Goal: Information Seeking & Learning: Learn about a topic

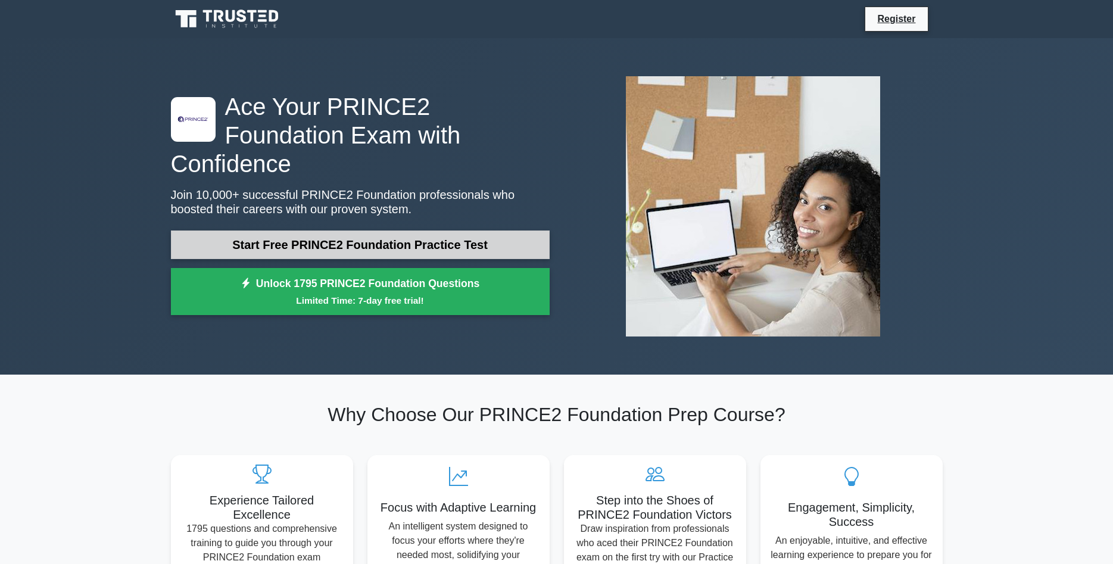
click at [433, 231] on link "Start Free PRINCE2 Foundation Practice Test" at bounding box center [360, 245] width 379 height 29
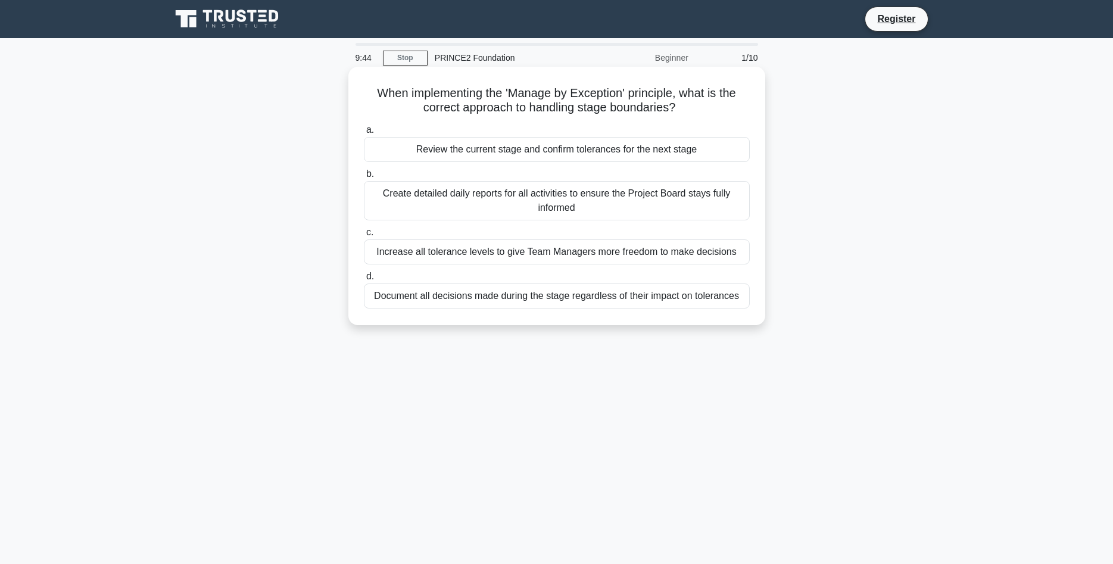
click at [550, 155] on div "Review the current stage and confirm tolerances for the next stage" at bounding box center [557, 149] width 386 height 25
click at [364, 134] on input "a. Review the current stage and confirm tolerances for the next stage" at bounding box center [364, 130] width 0 height 8
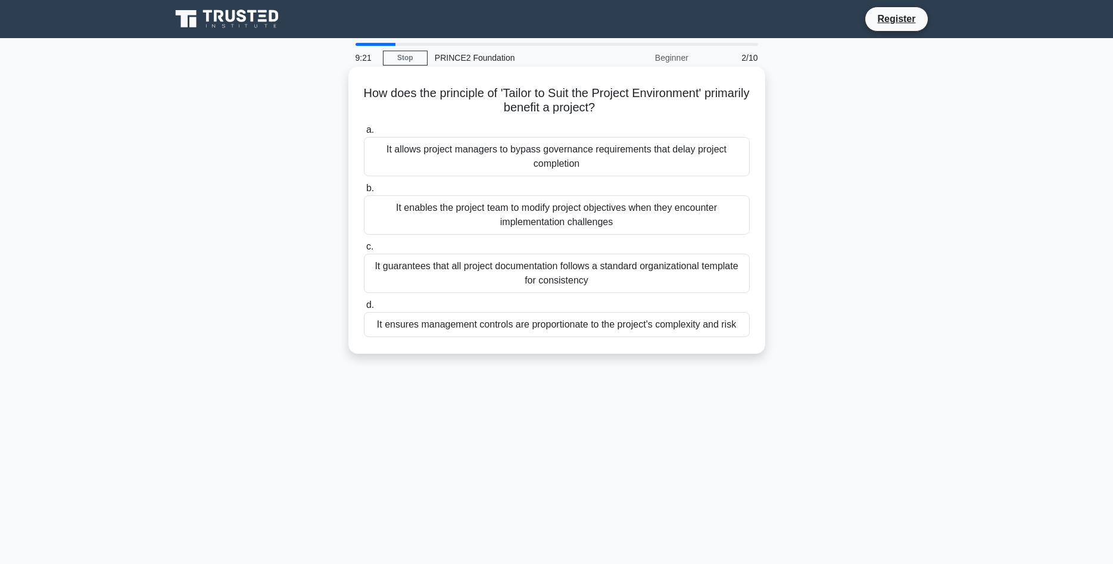
click at [584, 333] on div "It ensures management controls are proportionate to the project's complexity an…" at bounding box center [557, 324] width 386 height 25
click at [364, 309] on input "d. It ensures management controls are proportionate to the project's complexity…" at bounding box center [364, 305] width 0 height 8
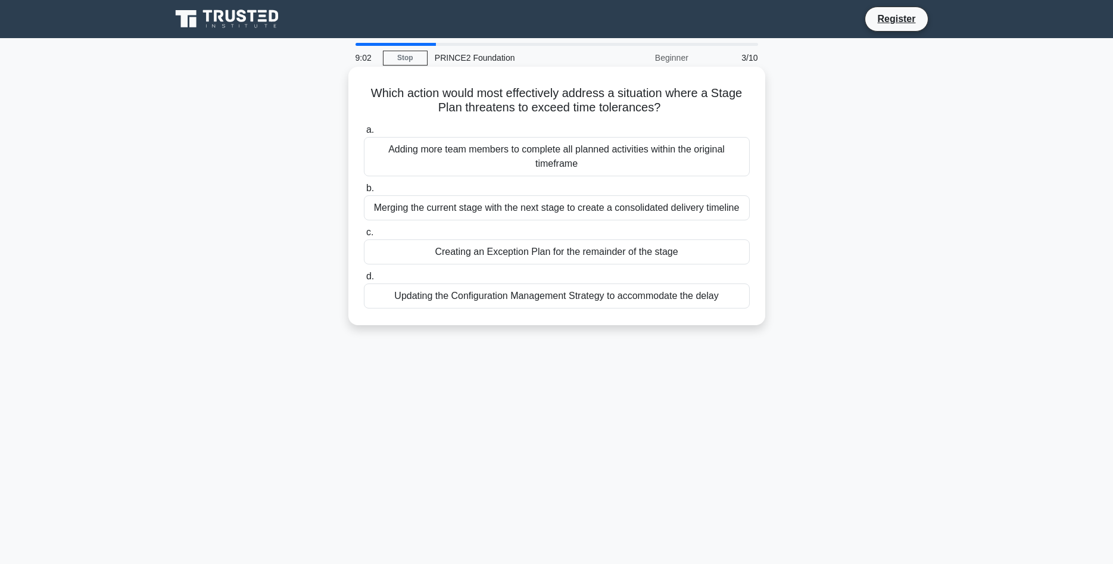
click at [556, 258] on div "Creating an Exception Plan for the remainder of the stage" at bounding box center [557, 251] width 386 height 25
click at [364, 237] on input "c. Creating an Exception Plan for the remainder of the stage" at bounding box center [364, 233] width 0 height 8
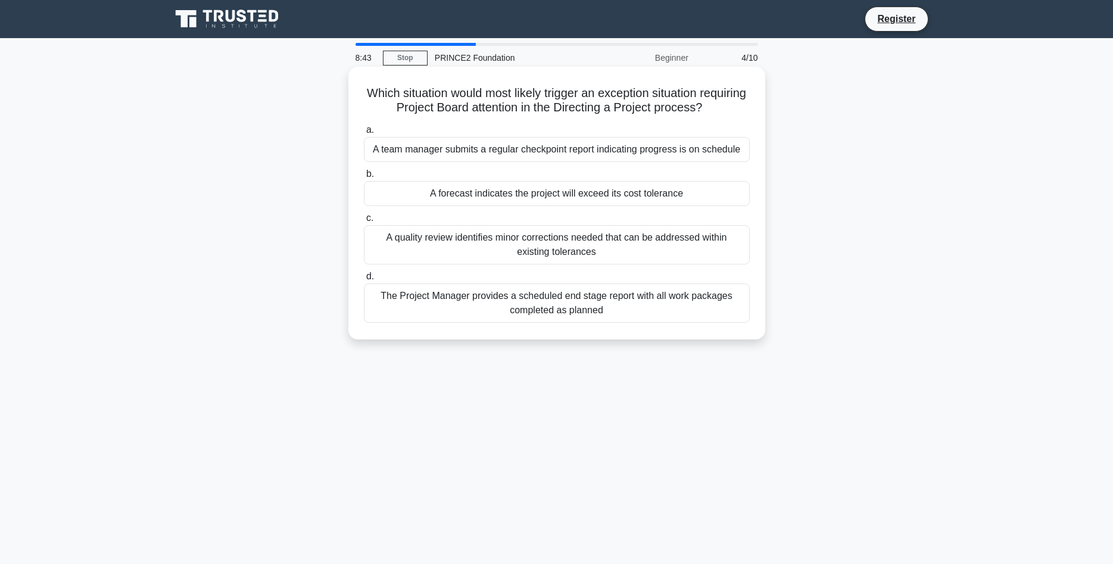
click at [621, 196] on div "A forecast indicates the project will exceed its cost tolerance" at bounding box center [557, 193] width 386 height 25
click at [364, 178] on input "b. A forecast indicates the project will exceed its cost tolerance" at bounding box center [364, 174] width 0 height 8
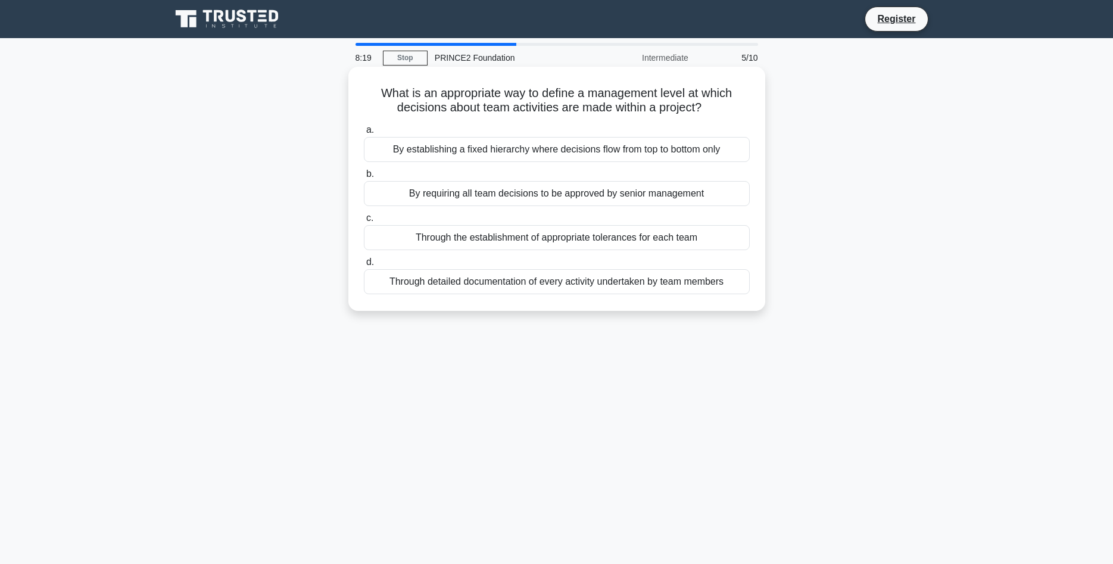
click at [621, 241] on div "Through the establishment of appropriate tolerances for each team" at bounding box center [557, 237] width 386 height 25
click at [364, 222] on input "c. Through the establishment of appropriate tolerances for each team" at bounding box center [364, 218] width 0 height 8
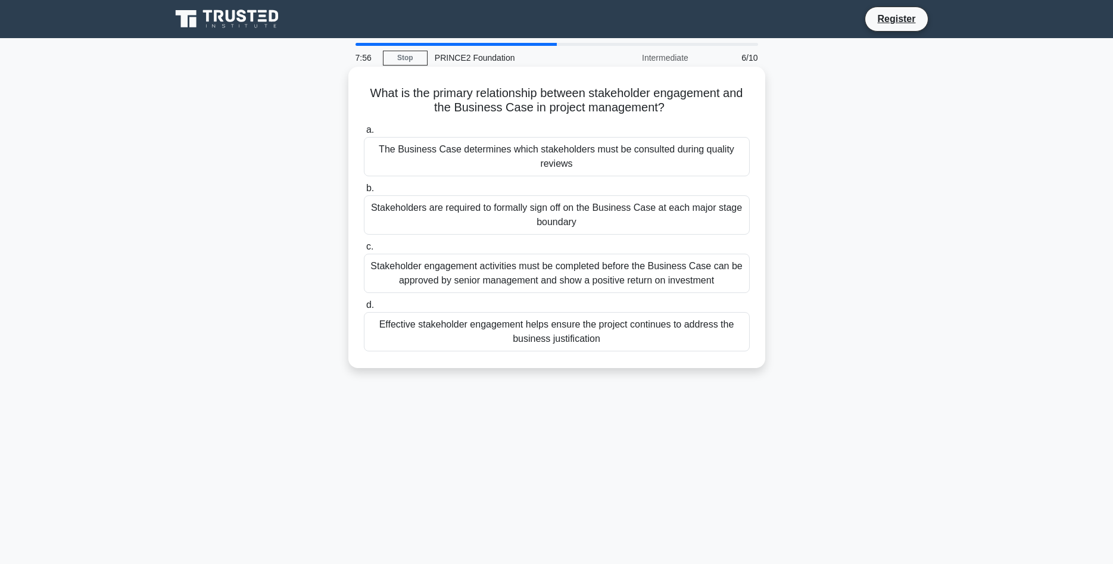
click at [682, 334] on div "Effective stakeholder engagement helps ensure the project continues to address …" at bounding box center [557, 331] width 386 height 39
click at [364, 309] on input "d. Effective stakeholder engagement helps ensure the project continues to addre…" at bounding box center [364, 305] width 0 height 8
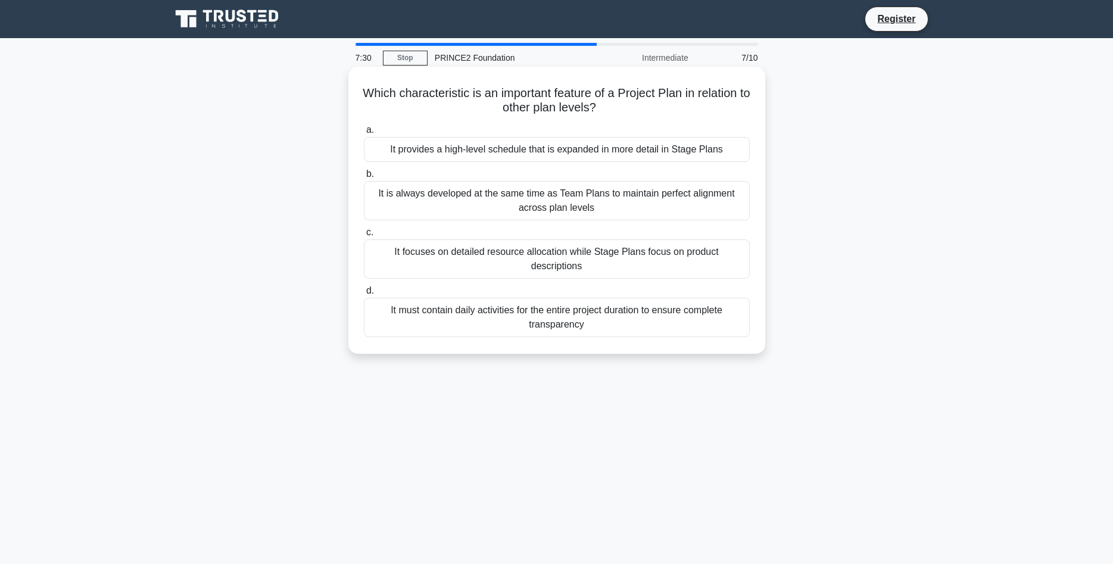
click at [628, 157] on div "It provides a high-level schedule that is expanded in more detail in Stage Plans" at bounding box center [557, 149] width 386 height 25
click at [364, 134] on input "a. It provides a high-level schedule that is expanded in more detail in Stage P…" at bounding box center [364, 130] width 0 height 8
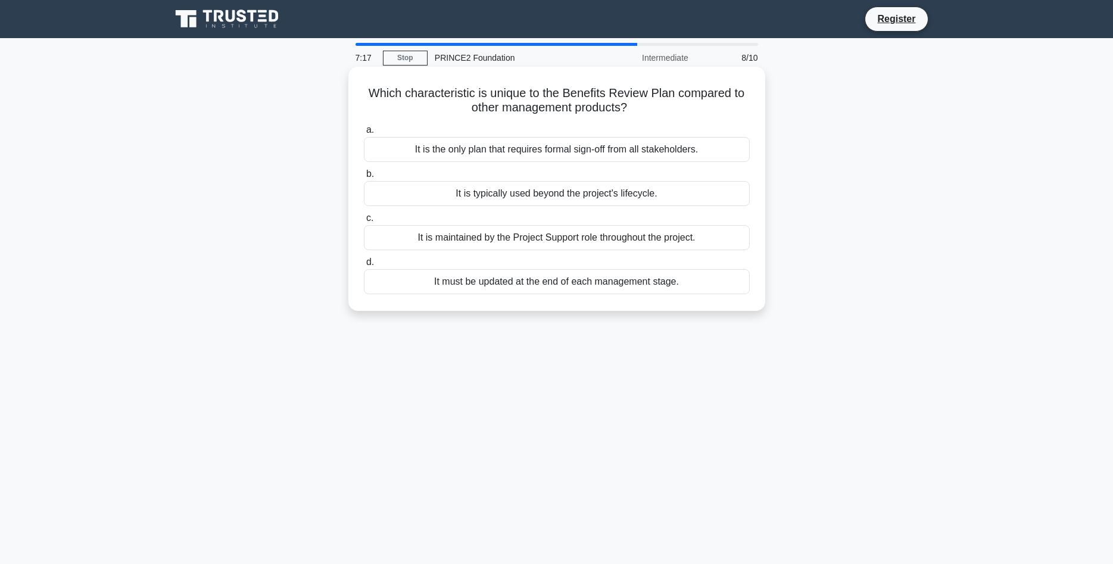
click at [620, 192] on div "It is typically used beyond the project's lifecycle." at bounding box center [557, 193] width 386 height 25
click at [364, 178] on input "b. It is typically used beyond the project's lifecycle." at bounding box center [364, 174] width 0 height 8
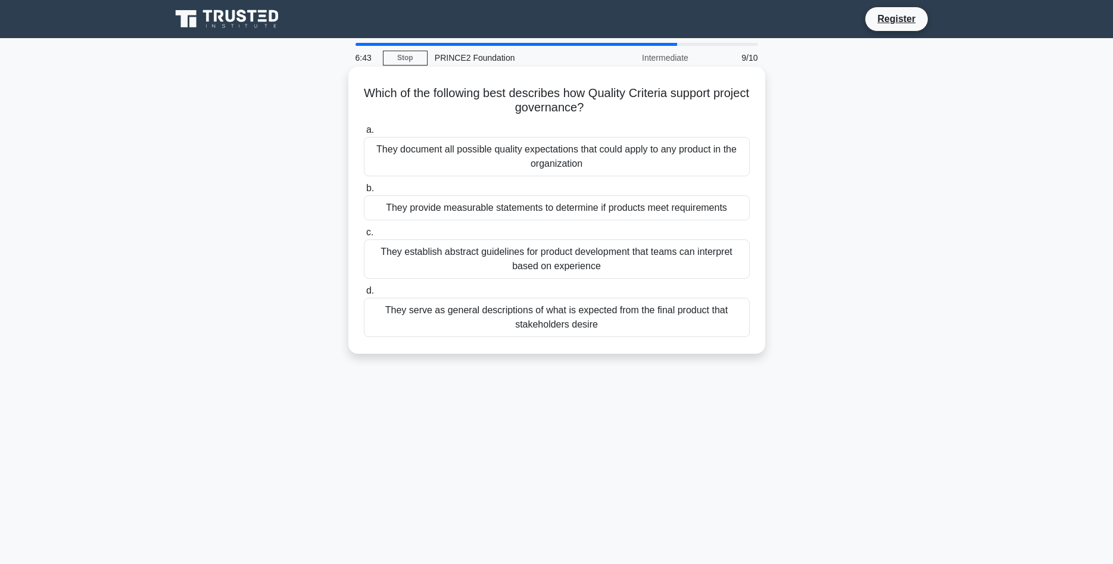
click at [620, 210] on div "They provide measurable statements to determine if products meet requirements" at bounding box center [557, 207] width 386 height 25
click at [364, 192] on input "b. They provide measurable statements to determine if products meet requirements" at bounding box center [364, 189] width 0 height 8
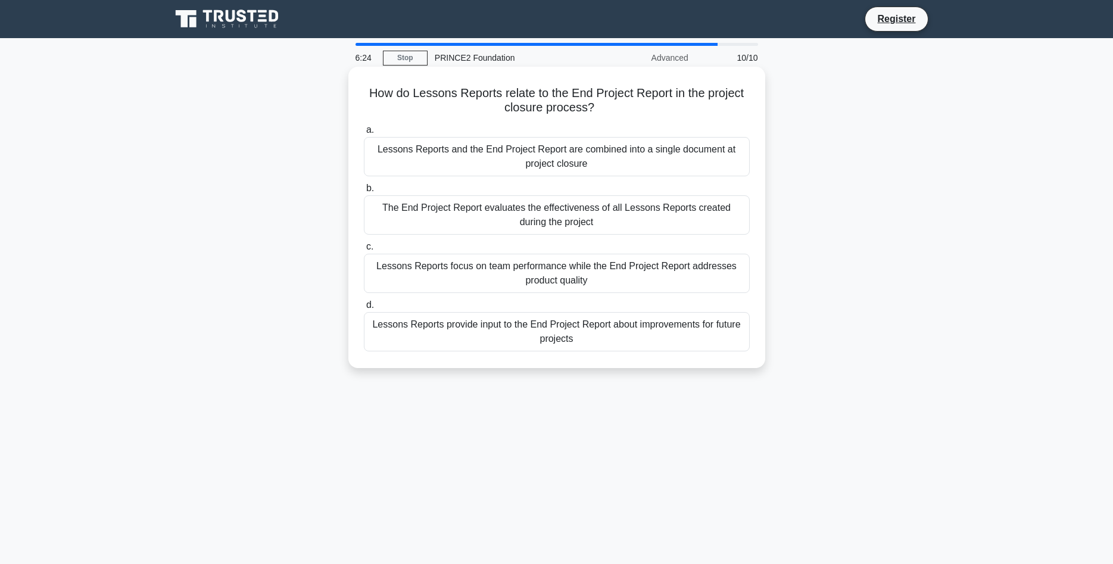
click at [601, 339] on div "Lessons Reports provide input to the End Project Report about improvements for …" at bounding box center [557, 331] width 386 height 39
click at [364, 309] on input "d. Lessons Reports provide input to the End Project Report about improvements f…" at bounding box center [364, 305] width 0 height 8
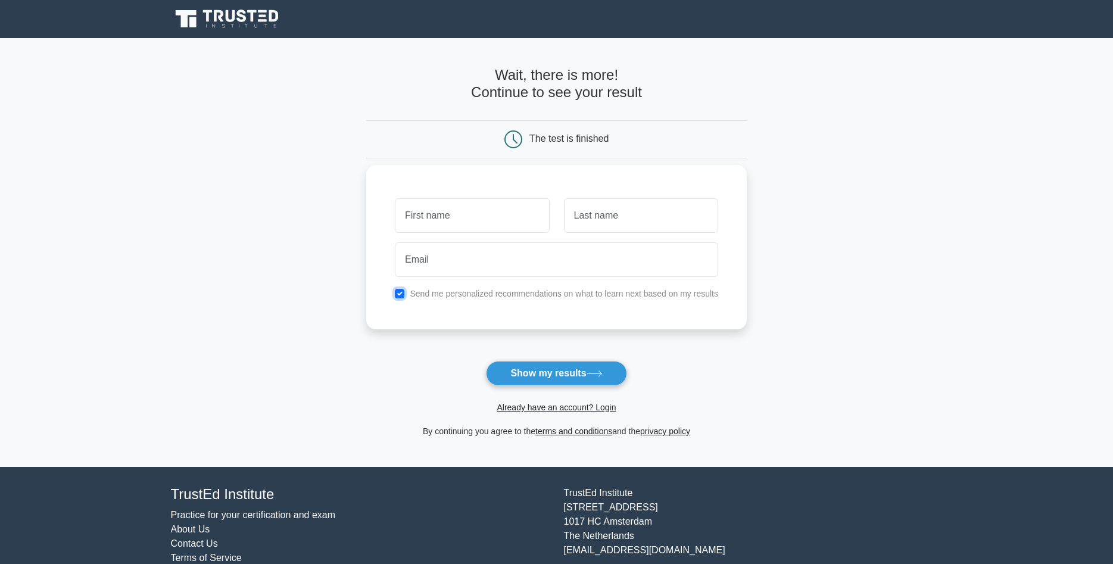
click at [397, 295] on input "checkbox" at bounding box center [400, 294] width 10 height 10
checkbox input "false"
click at [503, 217] on input "text" at bounding box center [472, 215] width 154 height 35
type input "dan"
click at [605, 213] on input "text" at bounding box center [641, 215] width 154 height 35
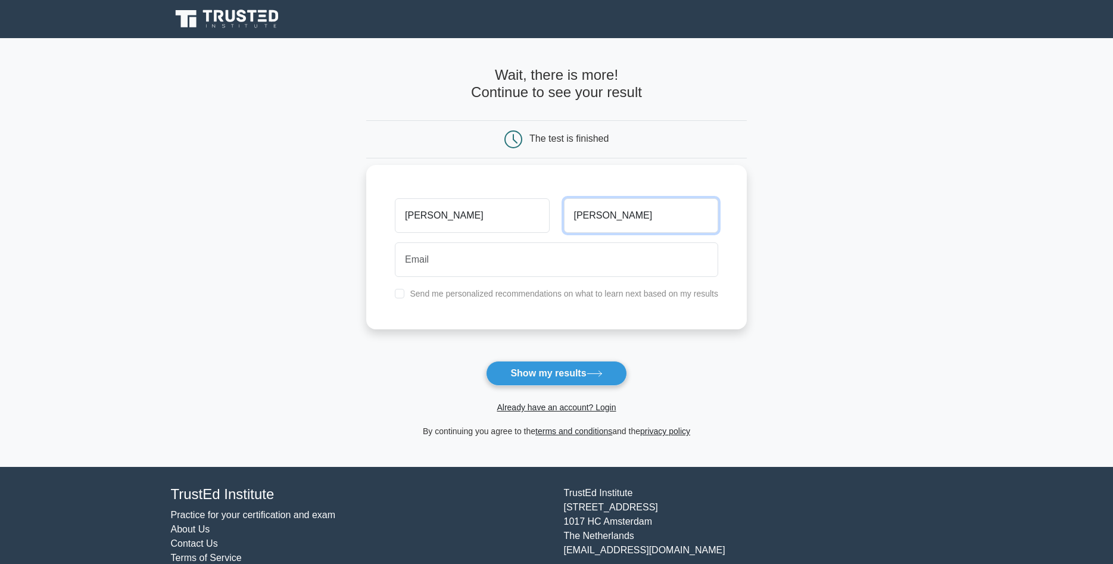
type input "ackroyd"
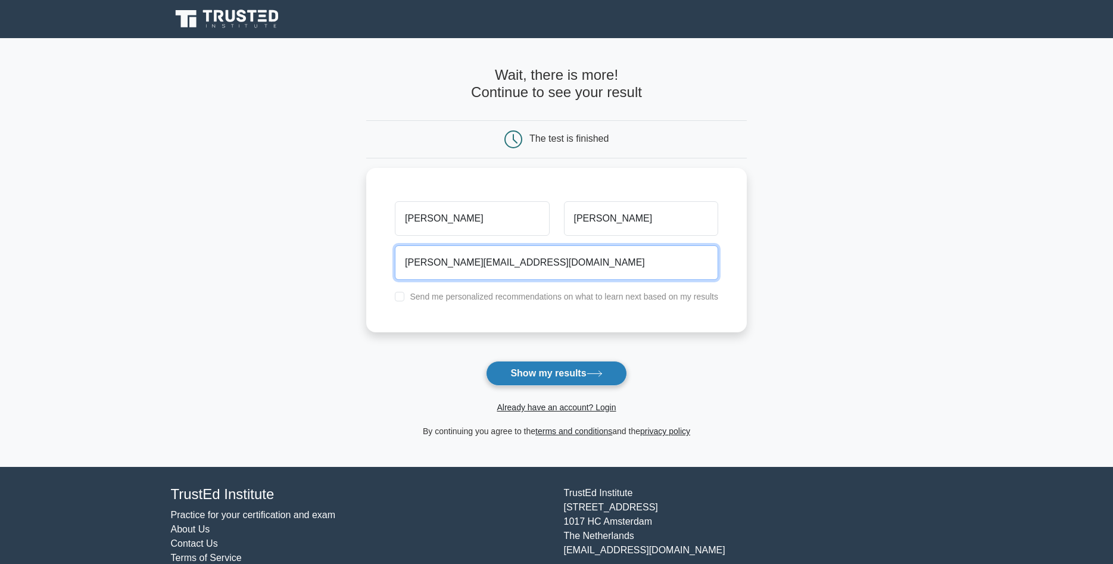
type input "d.ackroyd@whocares.com"
click at [519, 375] on button "Show my results" at bounding box center [556, 373] width 141 height 25
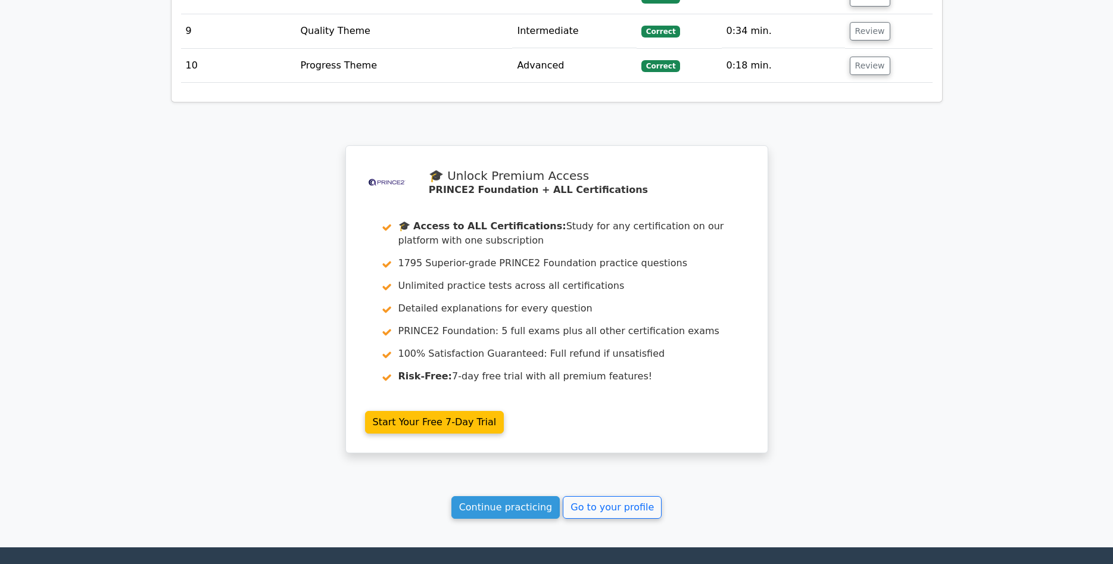
scroll to position [1989, 0]
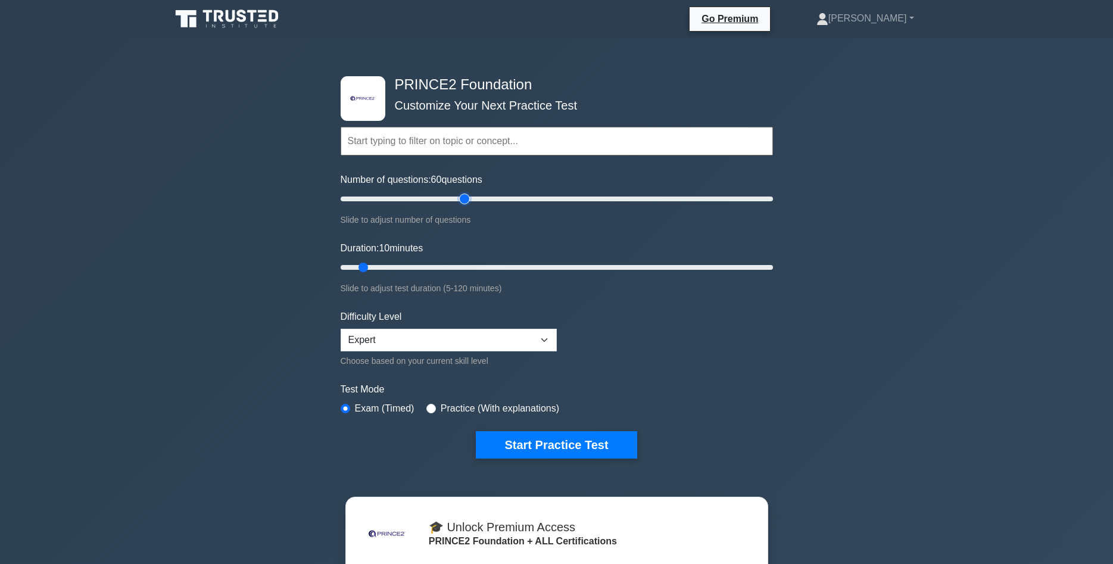
drag, startPoint x: 356, startPoint y: 197, endPoint x: 468, endPoint y: 203, distance: 111.6
type input "60"
click at [468, 203] on input "Number of questions: 60 questions" at bounding box center [557, 199] width 433 height 14
drag, startPoint x: 372, startPoint y: 268, endPoint x: 549, endPoint y: 268, distance: 176.9
type input "60"
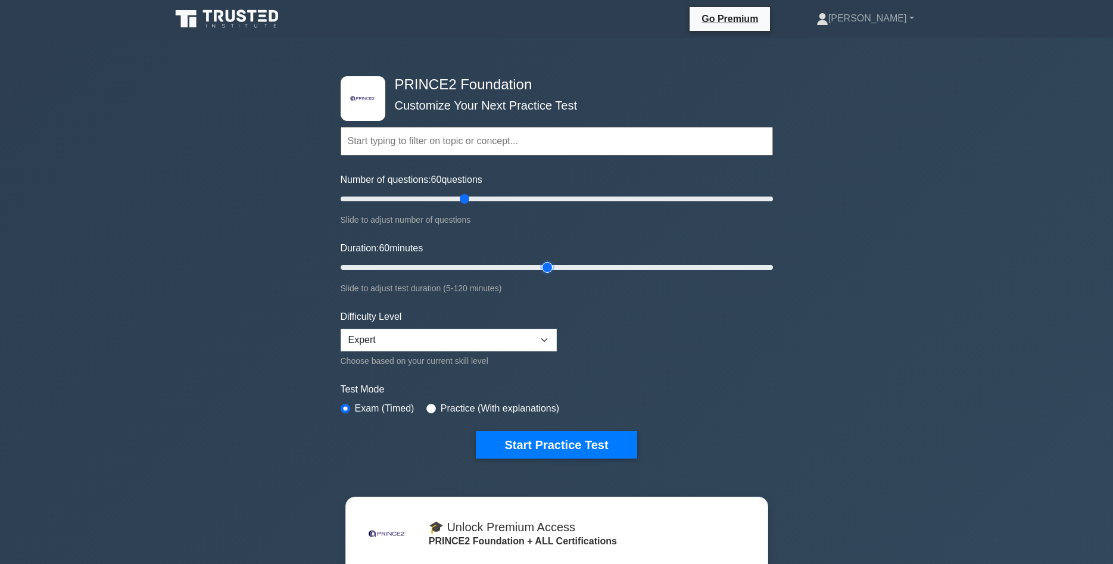
click at [549, 268] on input "Duration: 60 minutes" at bounding box center [557, 267] width 433 height 14
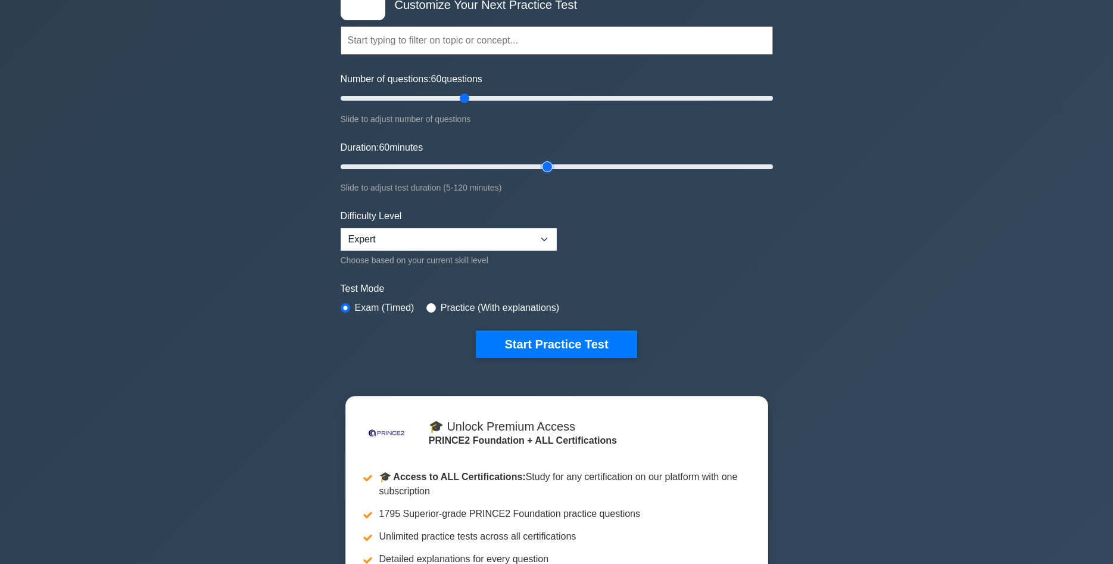
scroll to position [122, 0]
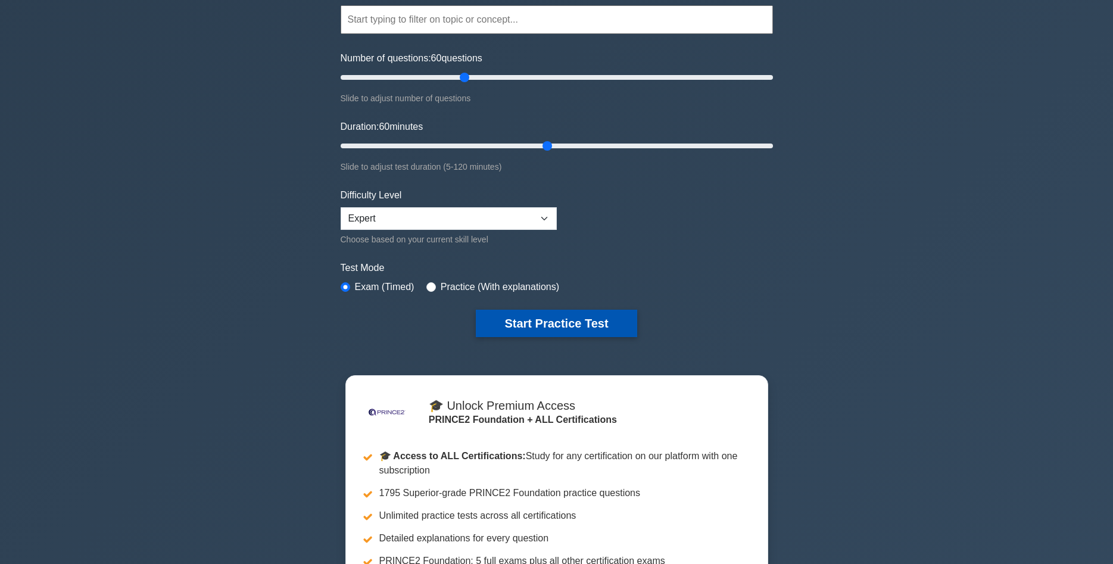
click at [579, 321] on button "Start Practice Test" at bounding box center [556, 323] width 161 height 27
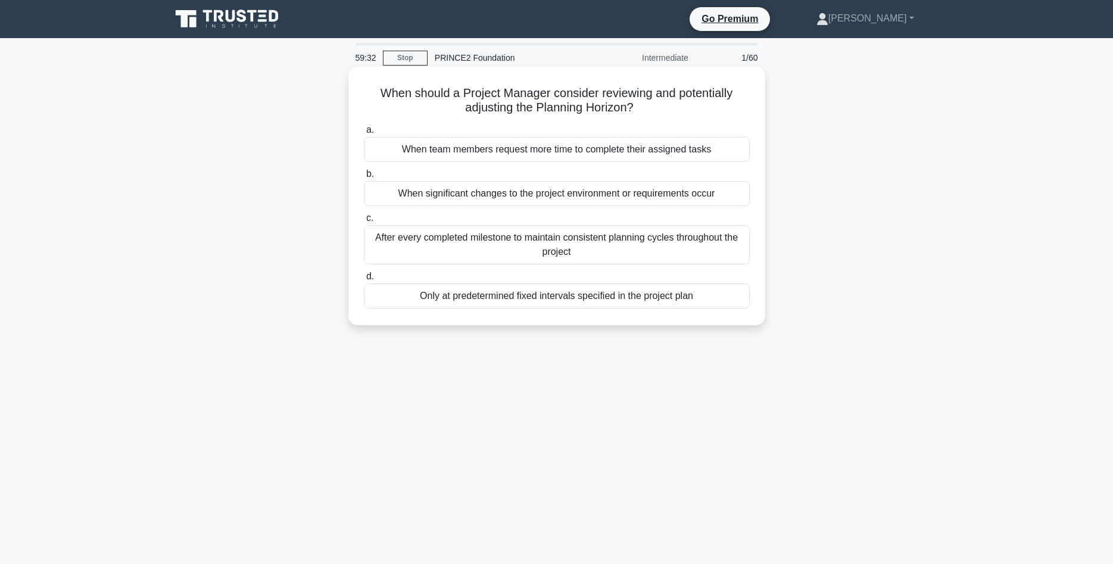
click at [561, 196] on div "When significant changes to the project environment or requirements occur" at bounding box center [557, 193] width 386 height 25
click at [364, 178] on input "b. When significant changes to the project environment or requirements occur" at bounding box center [364, 174] width 0 height 8
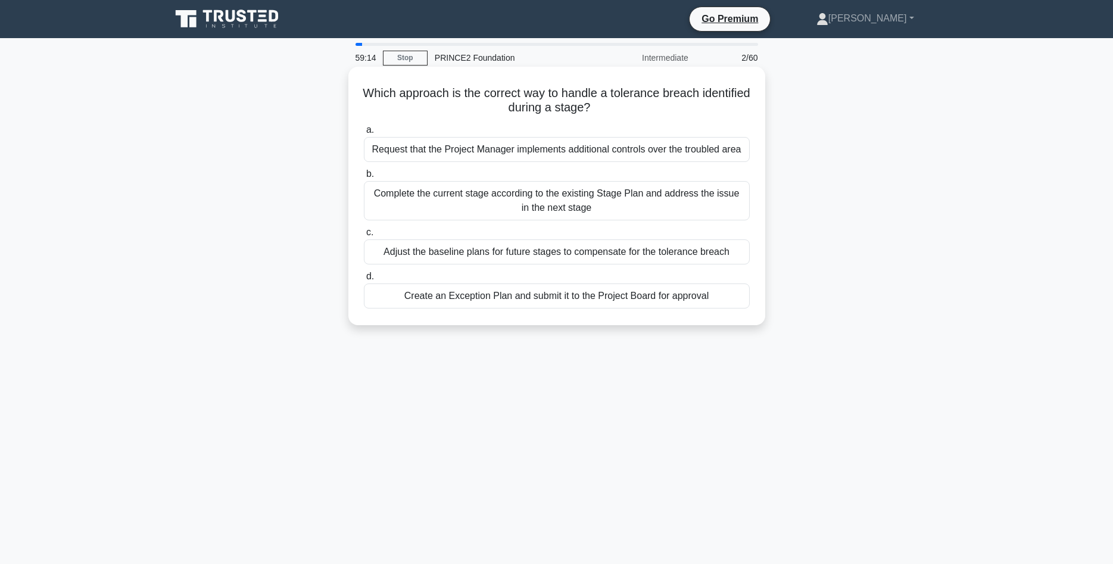
click at [565, 300] on div "Create an Exception Plan and submit it to the Project Board for approval" at bounding box center [557, 296] width 386 height 25
click at [364, 281] on input "d. Create an Exception Plan and submit it to the Project Board for approval" at bounding box center [364, 277] width 0 height 8
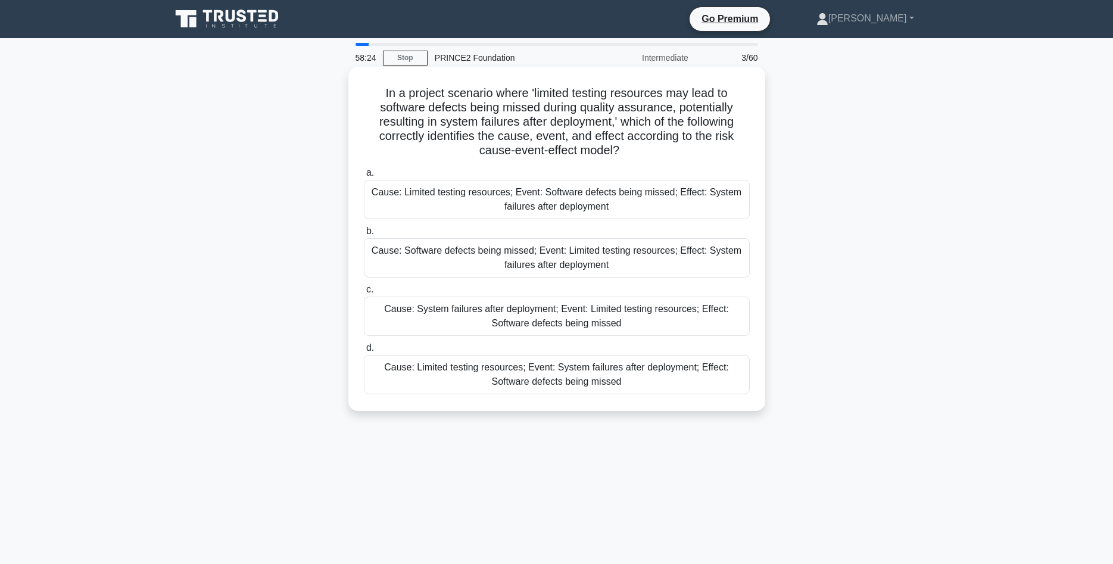
click at [650, 200] on div "Cause: Limited testing resources; Event: Software defects being missed; Effect:…" at bounding box center [557, 199] width 386 height 39
click at [364, 177] on input "a. Cause: Limited testing resources; Event: Software defects being missed; Effe…" at bounding box center [364, 173] width 0 height 8
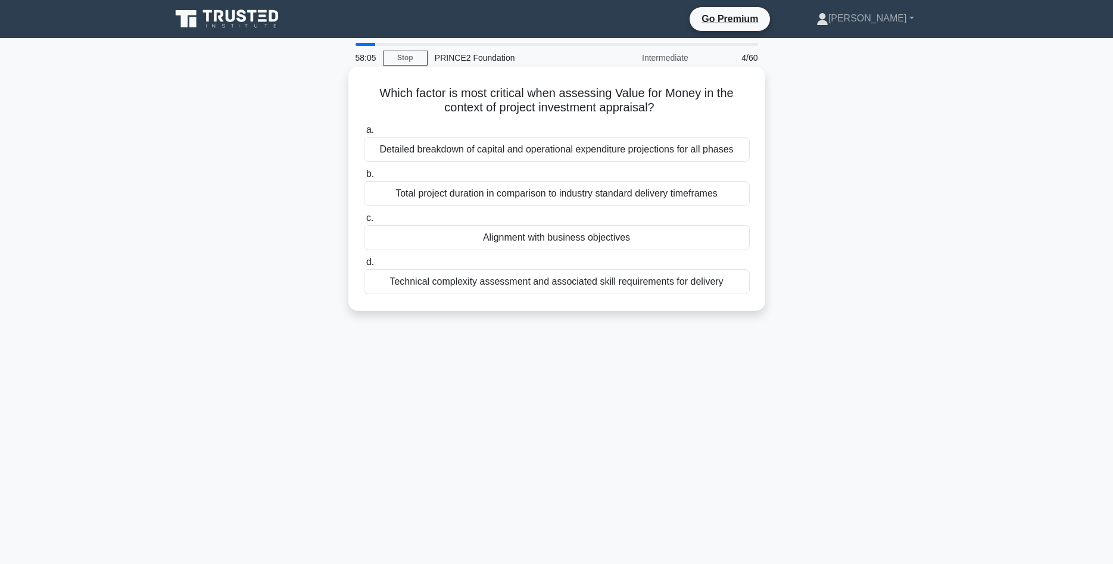
click at [636, 241] on div "Alignment with business objectives" at bounding box center [557, 237] width 386 height 25
click at [364, 222] on input "c. Alignment with business objectives" at bounding box center [364, 218] width 0 height 8
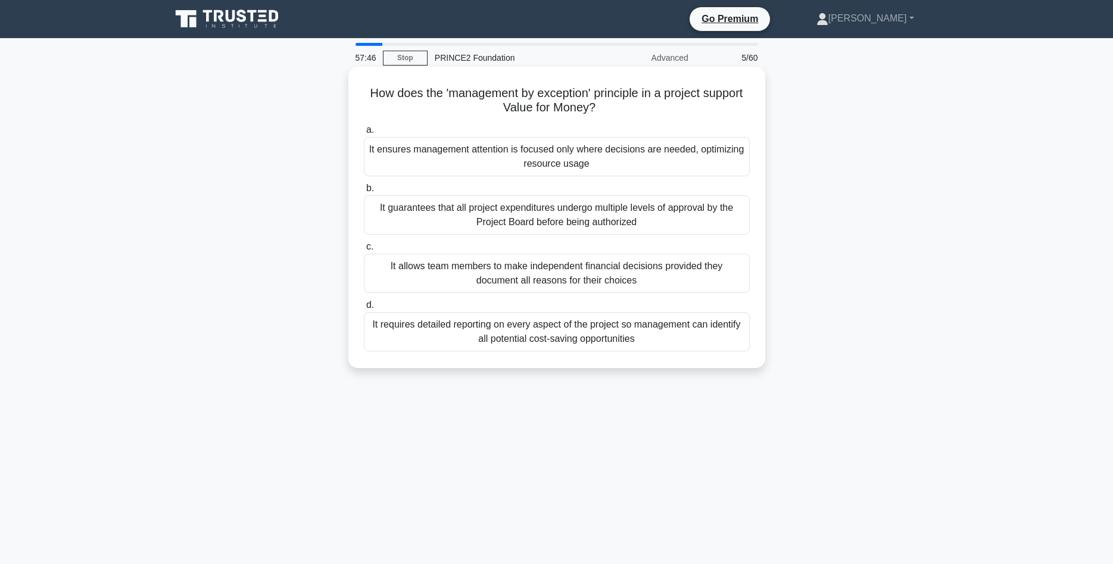
click at [634, 161] on div "It ensures management attention is focused only where decisions are needed, opt…" at bounding box center [557, 156] width 386 height 39
click at [364, 134] on input "a. It ensures management attention is focused only where decisions are needed, …" at bounding box center [364, 130] width 0 height 8
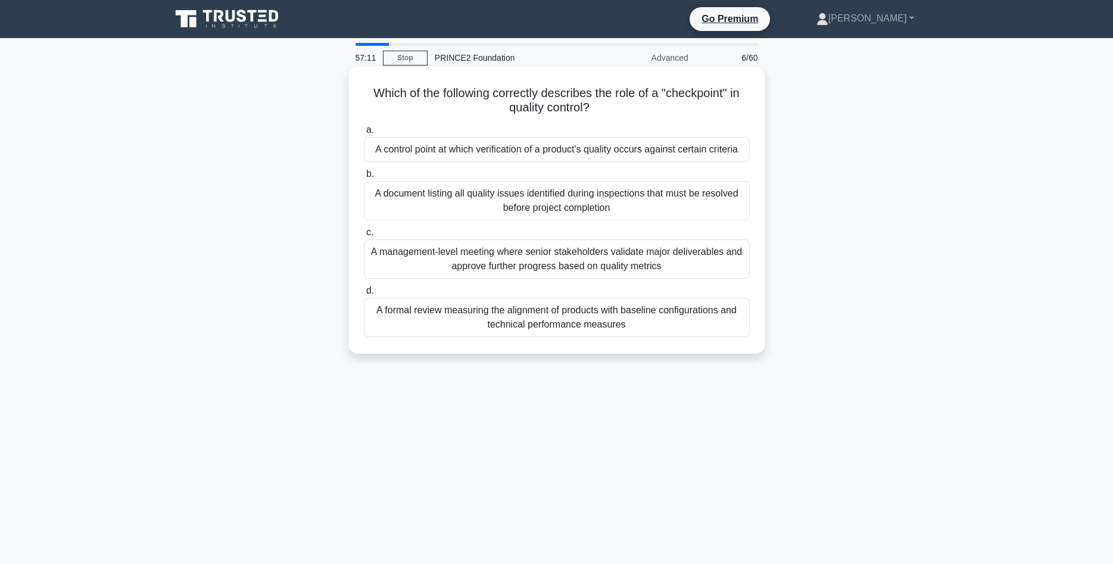
click at [629, 151] on div "A control point at which verification of a product's quality occurs against cer…" at bounding box center [557, 149] width 386 height 25
click at [364, 134] on input "a. A control point at which verification of a product's quality occurs against …" at bounding box center [364, 130] width 0 height 8
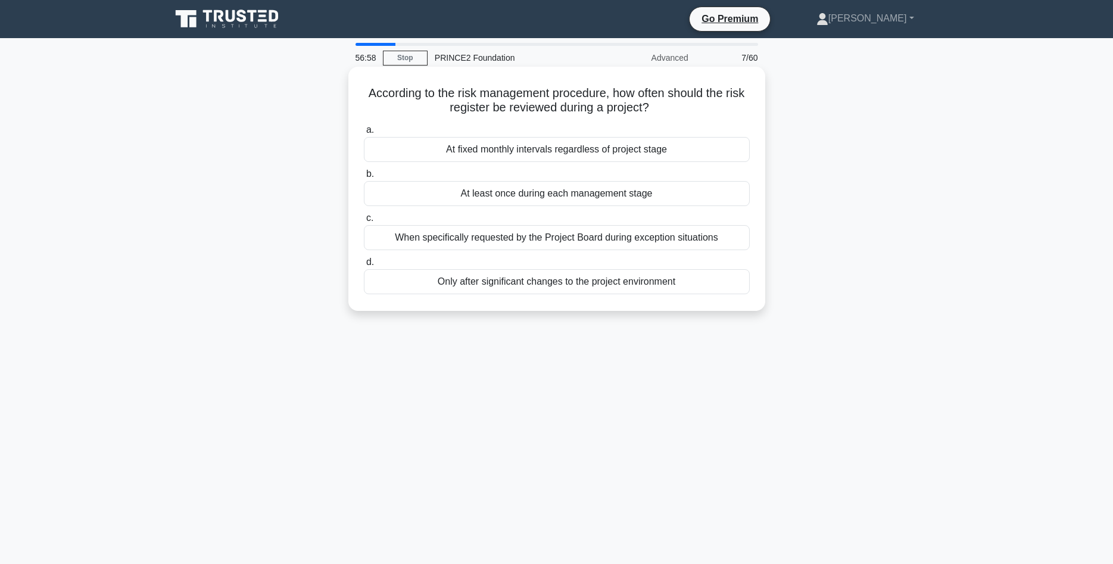
click at [662, 199] on div "At least once during each management stage" at bounding box center [557, 193] width 386 height 25
click at [364, 178] on input "b. At least once during each management stage" at bounding box center [364, 174] width 0 height 8
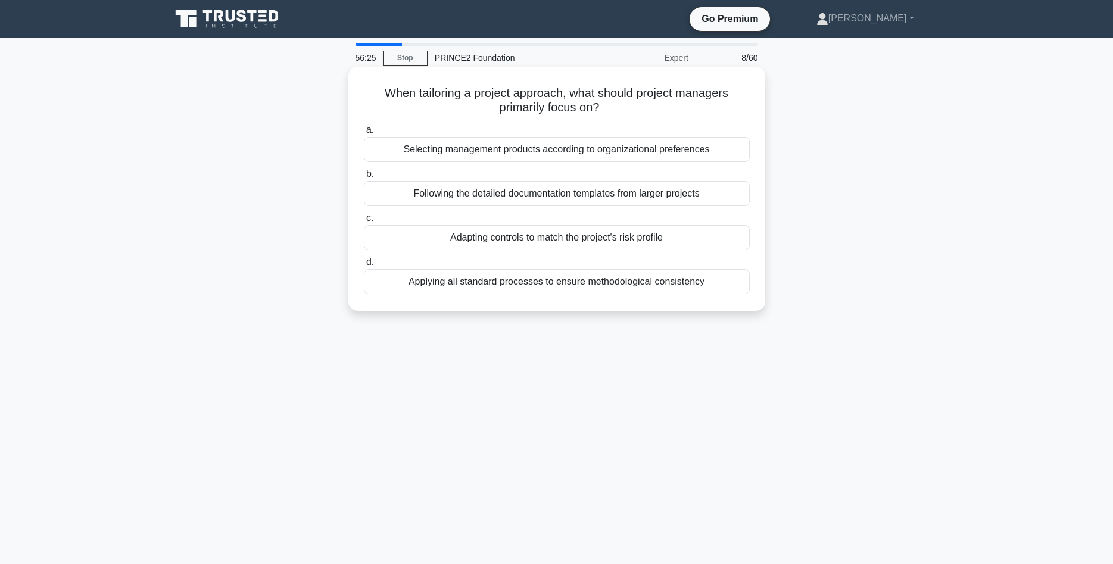
click at [645, 155] on div "Selecting management products according to organizational preferences" at bounding box center [557, 149] width 386 height 25
click at [364, 134] on input "a. Selecting management products according to organizational preferences" at bounding box center [364, 130] width 0 height 8
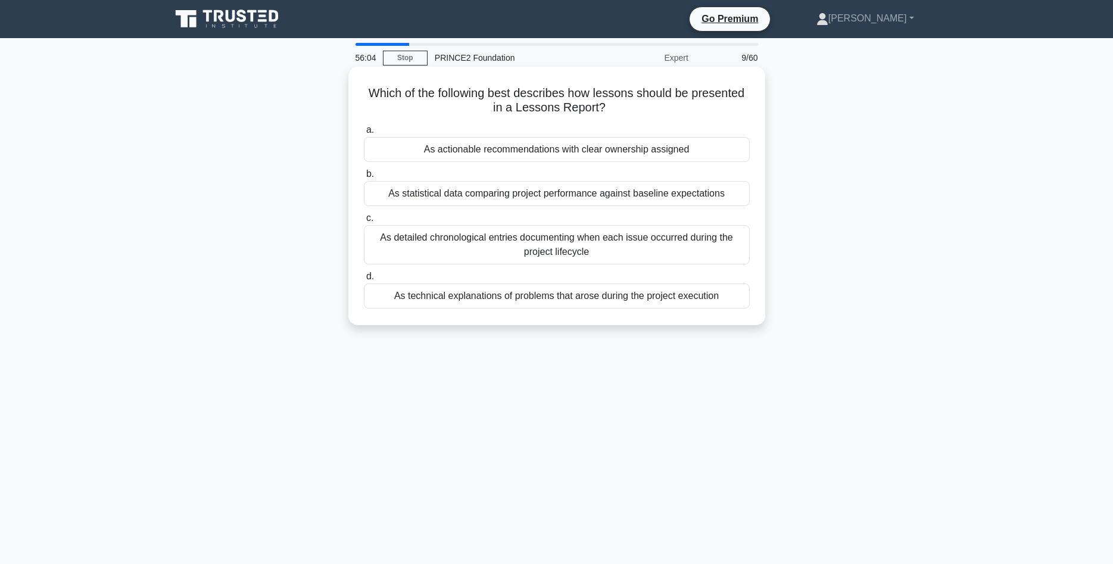
click at [589, 297] on div "As technical explanations of problems that arose during the project execution" at bounding box center [557, 296] width 386 height 25
click at [364, 281] on input "d. As technical explanations of problems that arose during the project execution" at bounding box center [364, 277] width 0 height 8
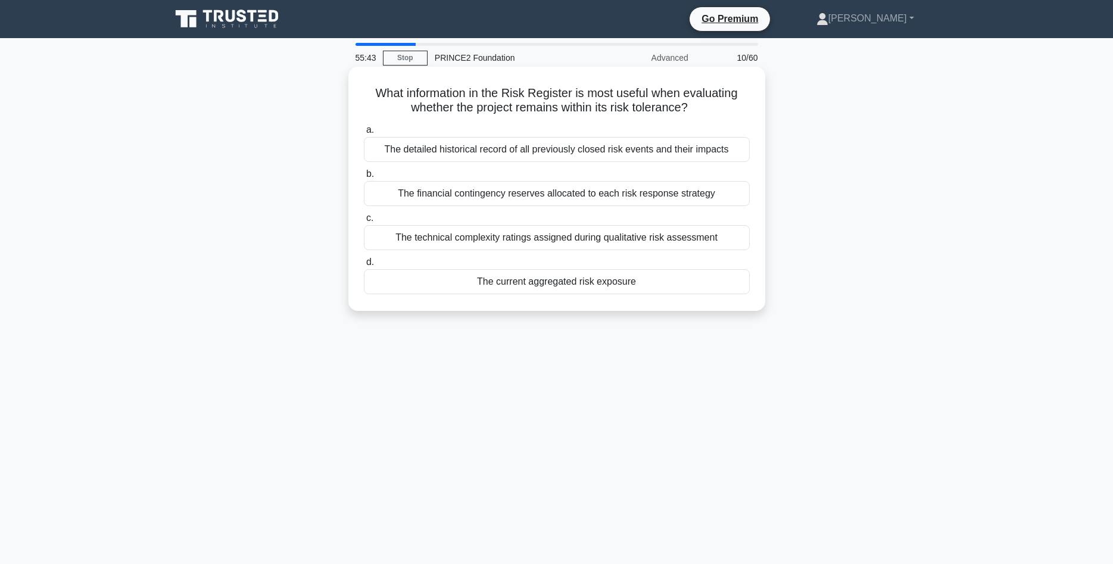
click at [558, 287] on div "The current aggregated risk exposure" at bounding box center [557, 281] width 386 height 25
click at [364, 266] on input "d. The current aggregated risk exposure" at bounding box center [364, 263] width 0 height 8
click at [614, 197] on div "Daily regardless of project size to ensure complete tracking of all matters" at bounding box center [557, 193] width 386 height 25
click at [364, 178] on input "b. Daily regardless of project size to ensure complete tracking of all matters" at bounding box center [364, 174] width 0 height 8
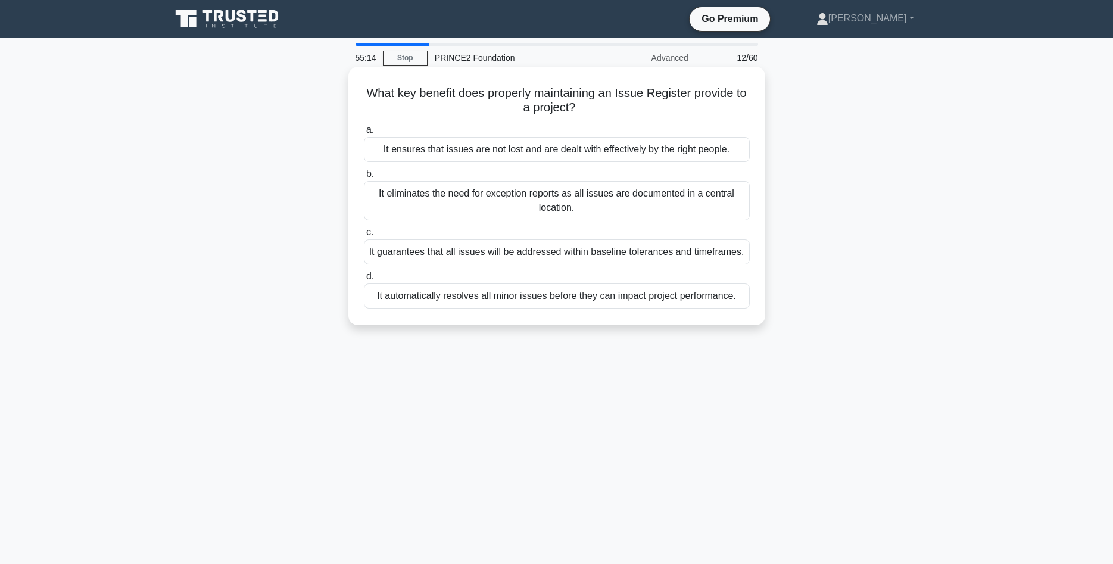
click at [612, 150] on div "It ensures that issues are not lost and are dealt with effectively by the right…" at bounding box center [557, 149] width 386 height 25
click at [364, 134] on input "a. It ensures that issues are not lost and are dealt with effectively by the ri…" at bounding box center [364, 130] width 0 height 8
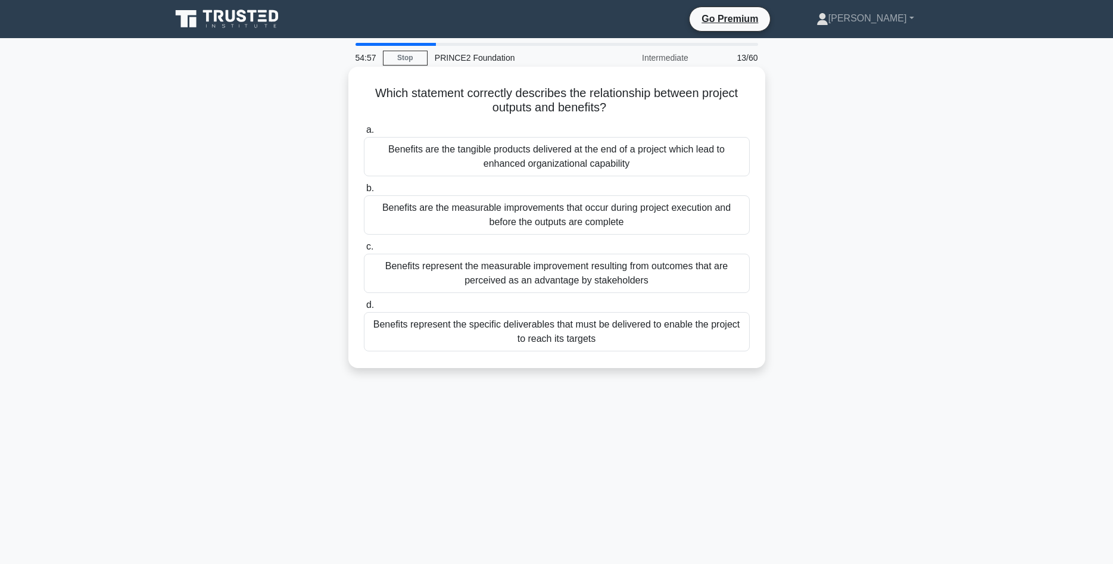
click at [657, 269] on div "Benefits represent the measurable improvement resulting from outcomes that are …" at bounding box center [557, 273] width 386 height 39
click at [364, 251] on input "c. Benefits represent the measurable improvement resulting from outcomes that a…" at bounding box center [364, 247] width 0 height 8
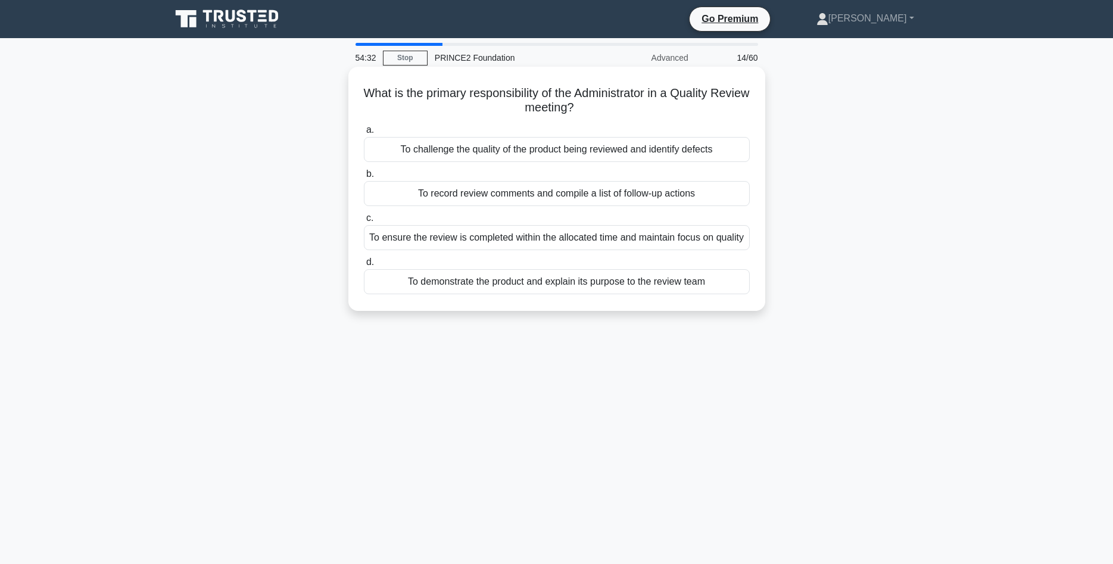
click at [568, 194] on div "To record review comments and compile a list of follow-up actions" at bounding box center [557, 193] width 386 height 25
click at [364, 178] on input "b. To record review comments and compile a list of follow-up actions" at bounding box center [364, 174] width 0 height 8
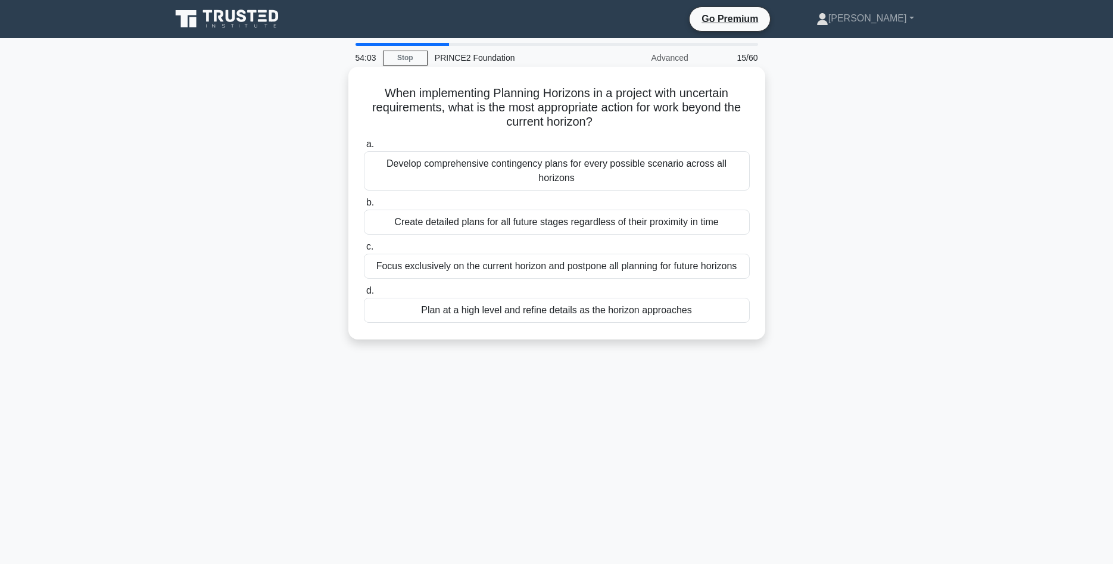
click at [682, 306] on div "Plan at a high level and refine details as the horizon approaches" at bounding box center [557, 310] width 386 height 25
click at [446, 303] on div "Plan at a high level and refine details as the horizon approaches" at bounding box center [557, 310] width 386 height 25
click at [364, 295] on input "d. Plan at a high level and refine details as the horizon approaches" at bounding box center [364, 291] width 0 height 8
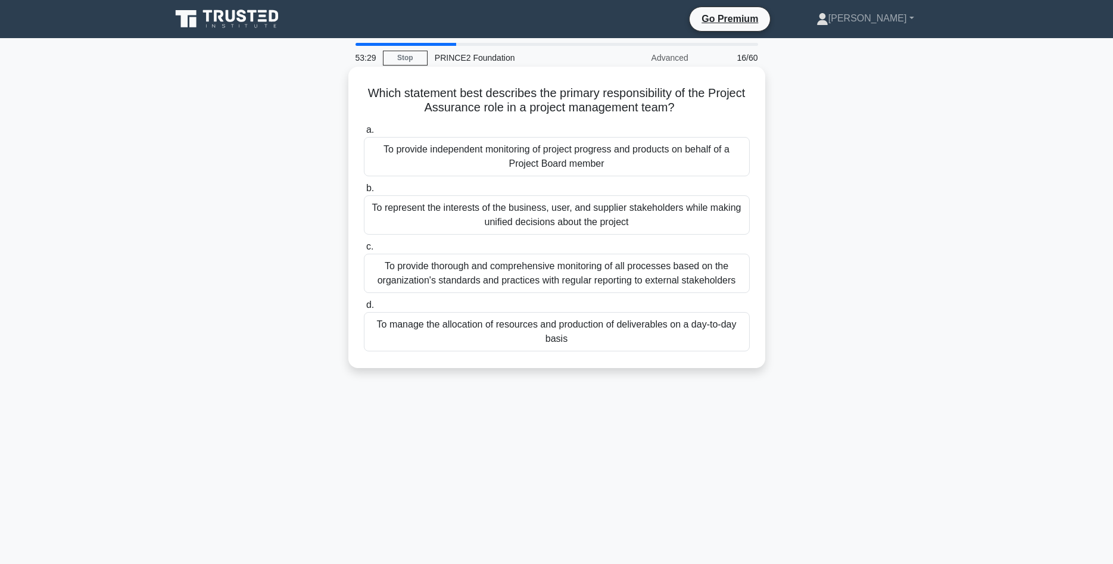
click at [599, 167] on div "To provide independent monitoring of project progress and products on behalf of…" at bounding box center [557, 156] width 386 height 39
click at [364, 134] on input "a. To provide independent monitoring of project progress and products on behalf…" at bounding box center [364, 130] width 0 height 8
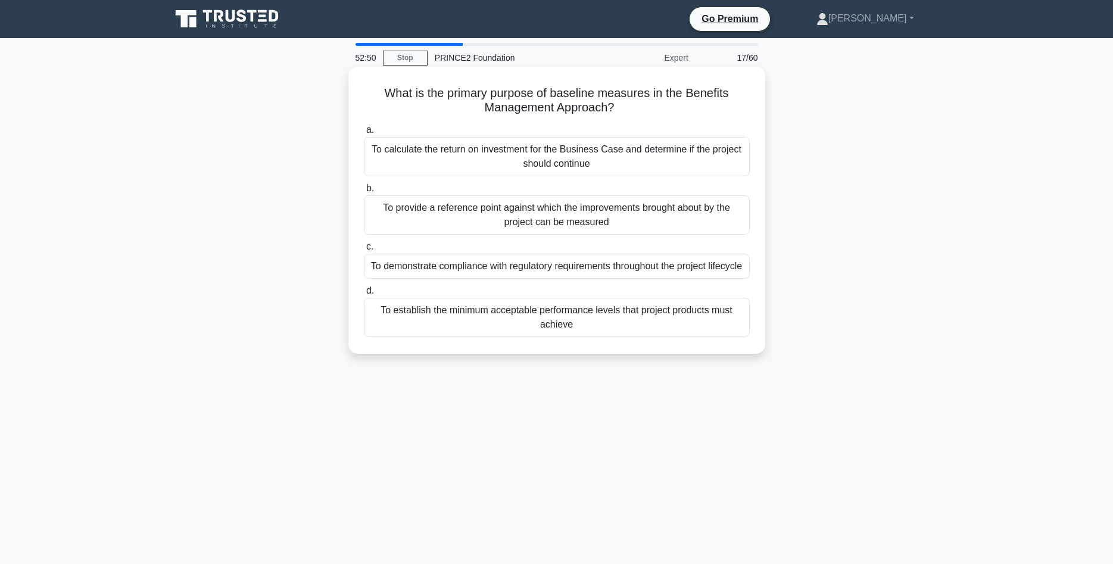
click at [638, 219] on div "To provide a reference point against which the improvements brought about by th…" at bounding box center [557, 214] width 386 height 39
click at [364, 192] on input "b. To provide a reference point against which the improvements brought about by…" at bounding box center [364, 189] width 0 height 8
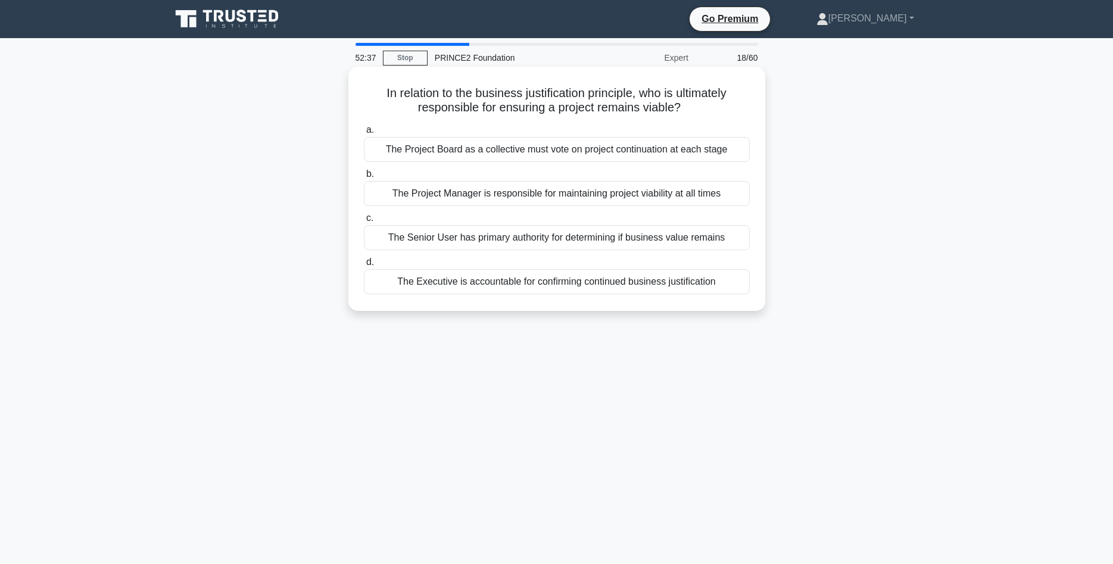
click at [593, 285] on div "The Executive is accountable for confirming continued business justification" at bounding box center [557, 281] width 386 height 25
click at [364, 266] on input "d. The Executive is accountable for confirming continued business justification" at bounding box center [364, 263] width 0 height 8
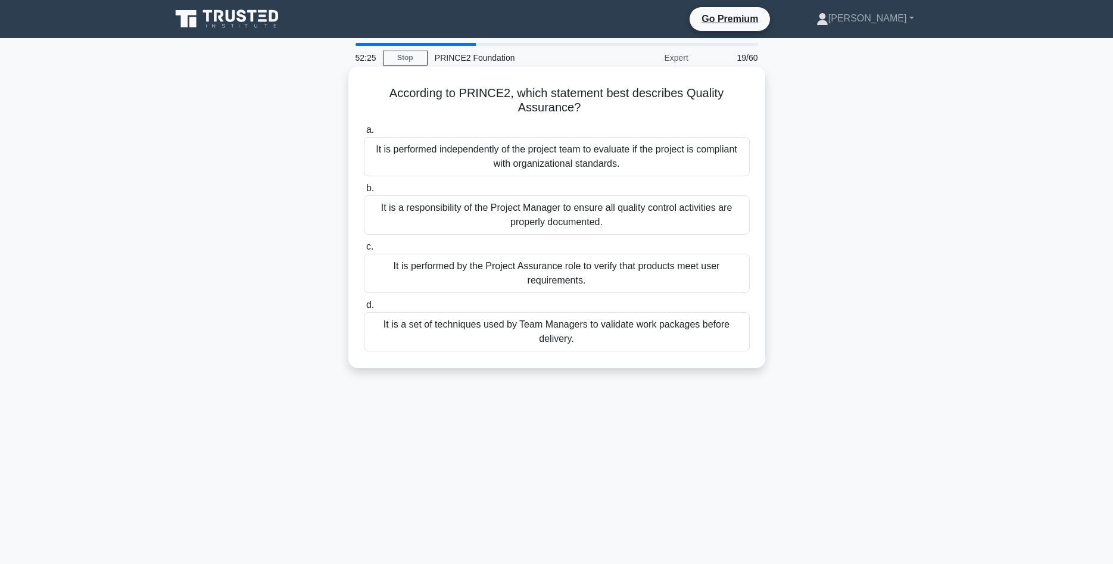
click at [707, 288] on div "It is performed by the Project Assurance role to verify that products meet user…" at bounding box center [557, 273] width 386 height 39
click at [364, 251] on input "c. It is performed by the Project Assurance role to verify that products meet u…" at bounding box center [364, 247] width 0 height 8
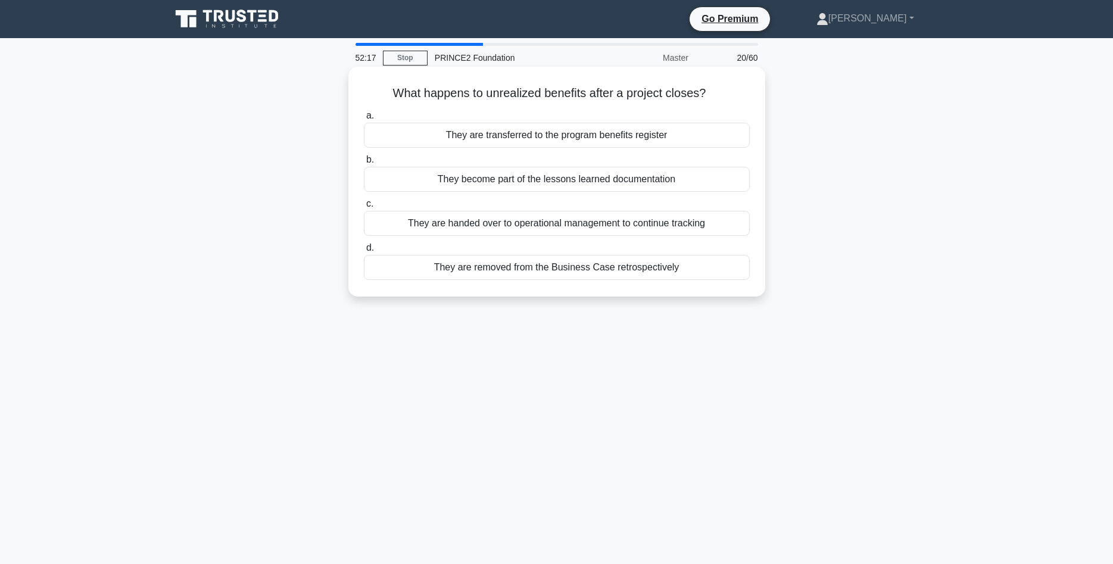
click at [670, 184] on div "They become part of the lessons learned documentation" at bounding box center [557, 179] width 386 height 25
click at [364, 164] on input "b. They become part of the lessons learned documentation" at bounding box center [364, 160] width 0 height 8
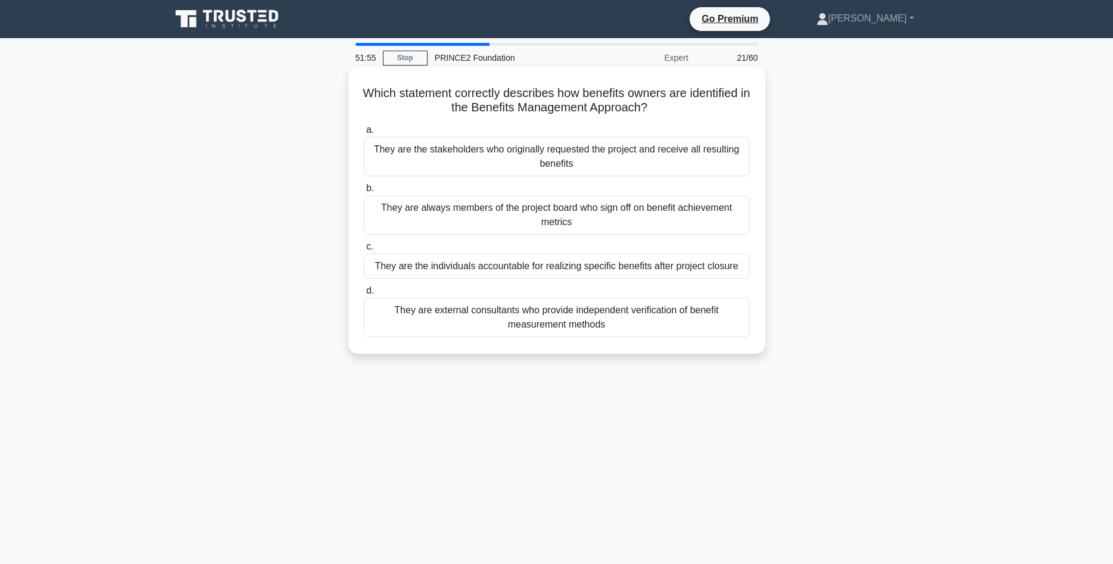
click at [457, 165] on div "They are the stakeholders who originally requested the project and receive all …" at bounding box center [557, 156] width 386 height 39
click at [364, 134] on input "a. They are the stakeholders who originally requested the project and receive a…" at bounding box center [364, 130] width 0 height 8
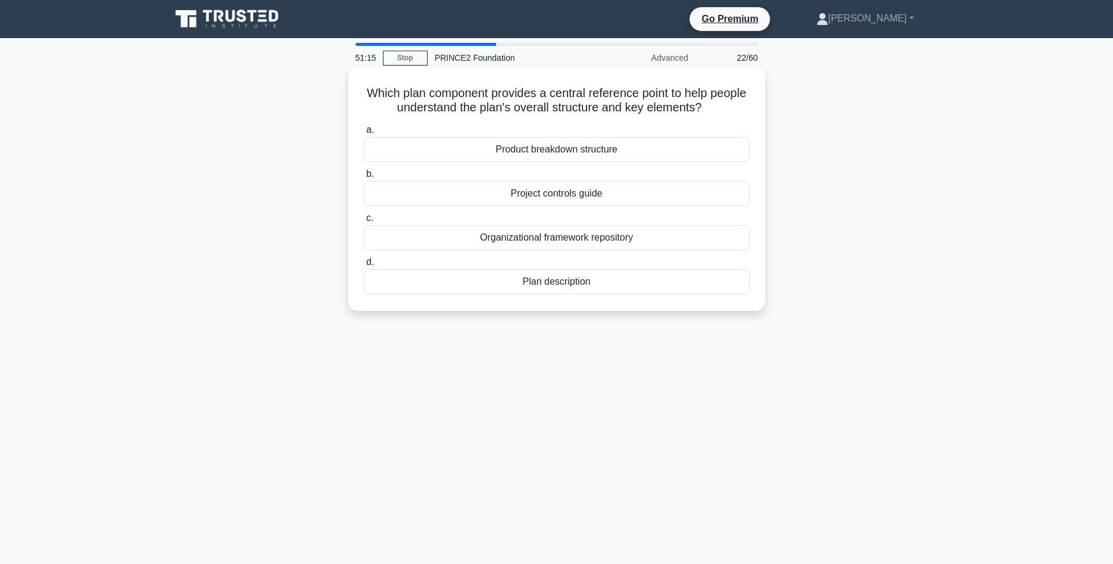
click at [581, 237] on div "Organizational framework repository" at bounding box center [557, 237] width 386 height 25
click at [364, 222] on input "c. Organizational framework repository" at bounding box center [364, 218] width 0 height 8
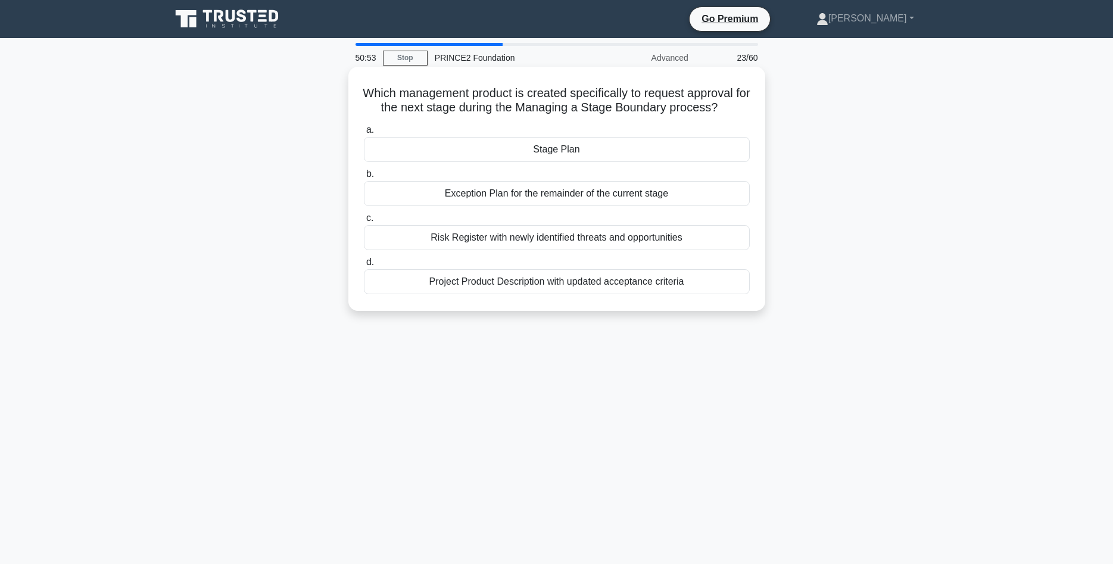
click at [646, 145] on div "Stage Plan" at bounding box center [557, 149] width 386 height 25
click at [364, 134] on input "a. Stage Plan" at bounding box center [364, 130] width 0 height 8
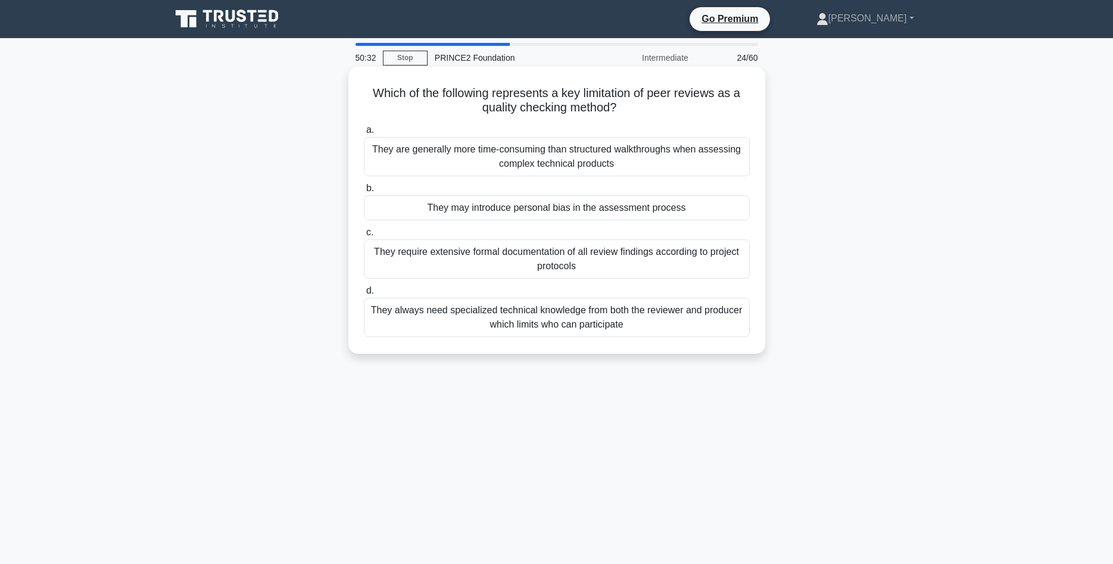
click at [626, 163] on div "They are generally more time-consuming than structured walkthroughs when assess…" at bounding box center [557, 156] width 386 height 39
click at [364, 134] on input "a. They are generally more time-consuming than structured walkthroughs when ass…" at bounding box center [364, 130] width 0 height 8
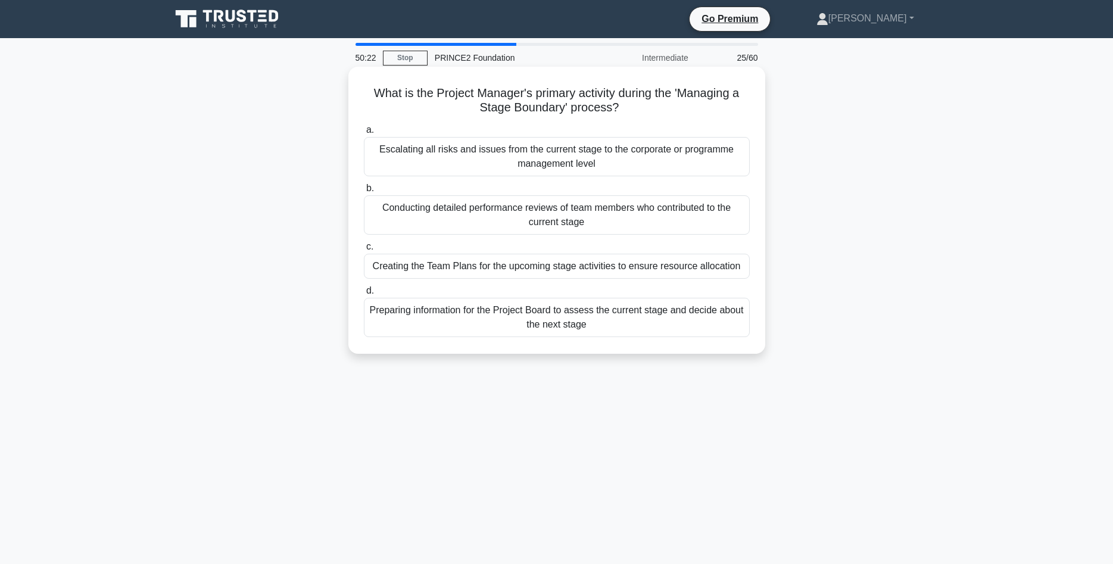
click at [603, 329] on div "Preparing information for the Project Board to assess the current stage and dec…" at bounding box center [557, 317] width 386 height 39
click at [364, 295] on input "d. Preparing information for the Project Board to assess the current stage and …" at bounding box center [364, 291] width 0 height 8
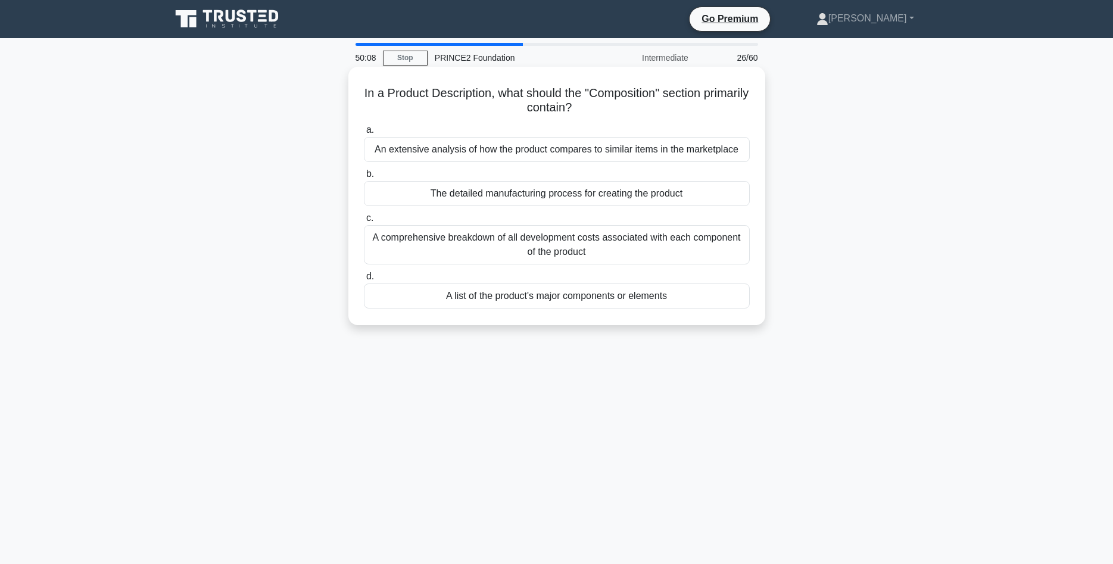
click at [633, 302] on div "A list of the product's major components or elements" at bounding box center [557, 296] width 386 height 25
click at [364, 281] on input "d. A list of the product's major components or elements" at bounding box center [364, 277] width 0 height 8
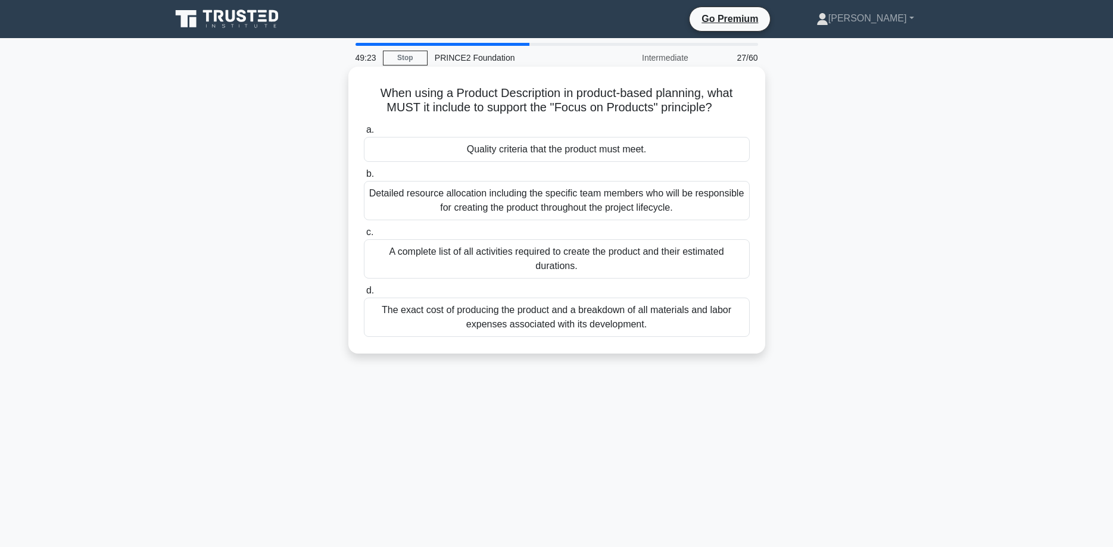
click at [647, 152] on div "Quality criteria that the product must meet." at bounding box center [557, 149] width 386 height 25
click at [364, 134] on input "a. Quality criteria that the product must meet." at bounding box center [364, 130] width 0 height 8
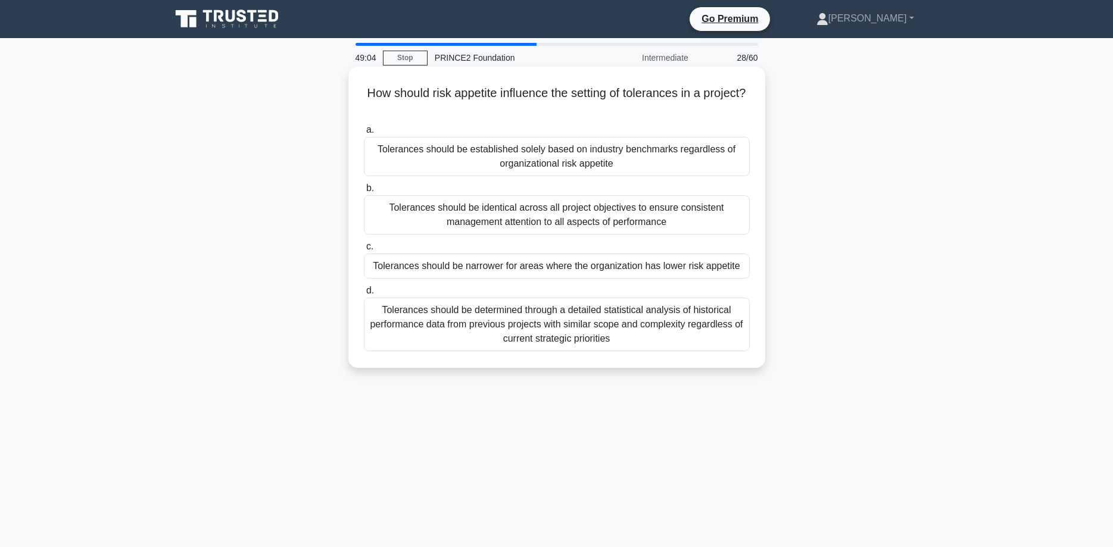
click at [555, 319] on div "Tolerances should be determined through a detailed statistical analysis of hist…" at bounding box center [557, 325] width 386 height 54
click at [364, 295] on input "d. Tolerances should be determined through a detailed statistical analysis of h…" at bounding box center [364, 291] width 0 height 8
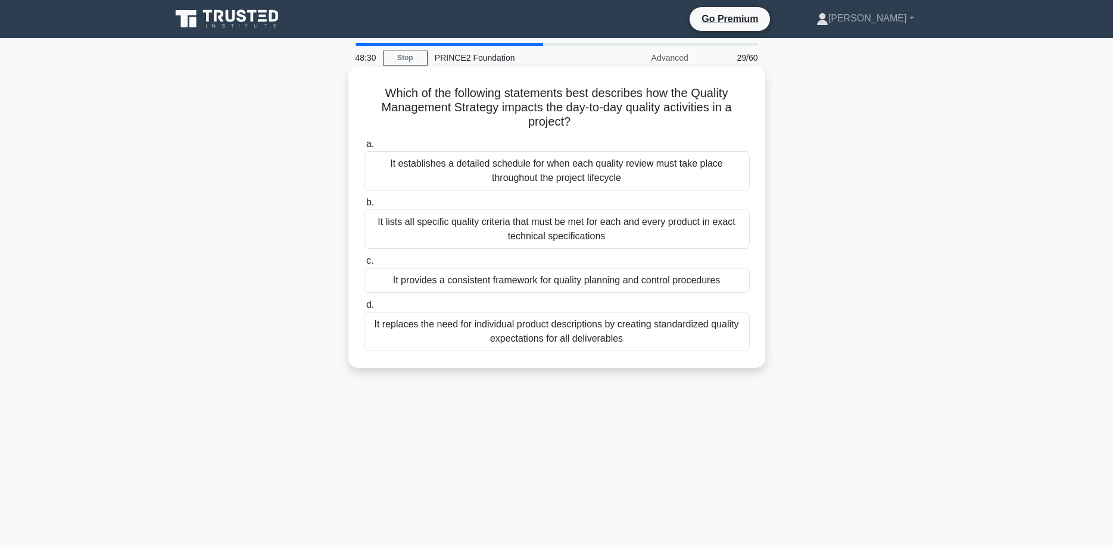
click at [549, 282] on div "It provides a consistent framework for quality planning and control procedures" at bounding box center [557, 280] width 386 height 25
click at [364, 265] on input "c. It provides a consistent framework for quality planning and control procedur…" at bounding box center [364, 261] width 0 height 8
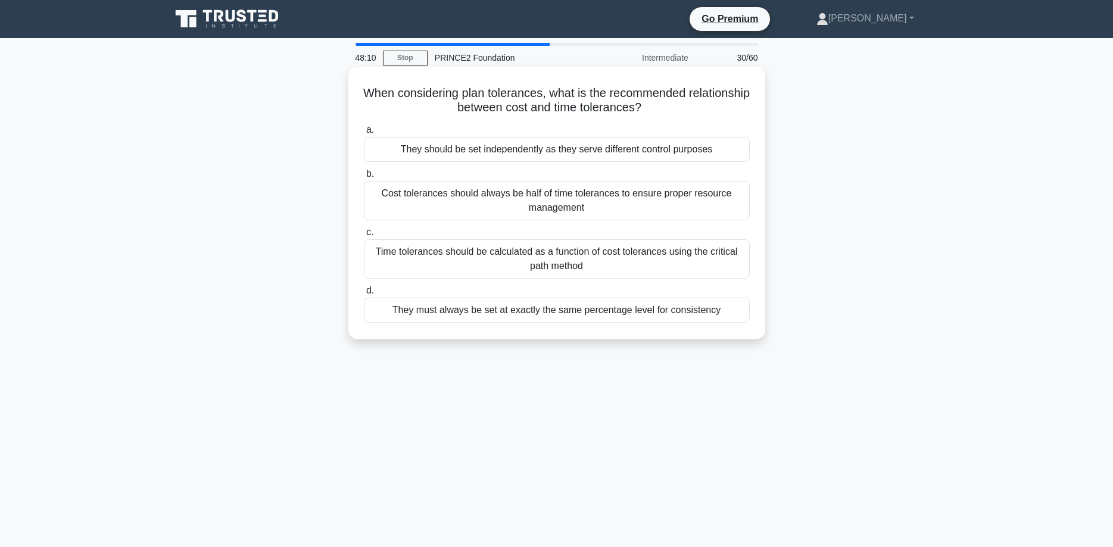
click at [624, 149] on div "They should be set independently as they serve different control purposes" at bounding box center [557, 149] width 386 height 25
click at [364, 134] on input "a. They should be set independently as they serve different control purposes" at bounding box center [364, 130] width 0 height 8
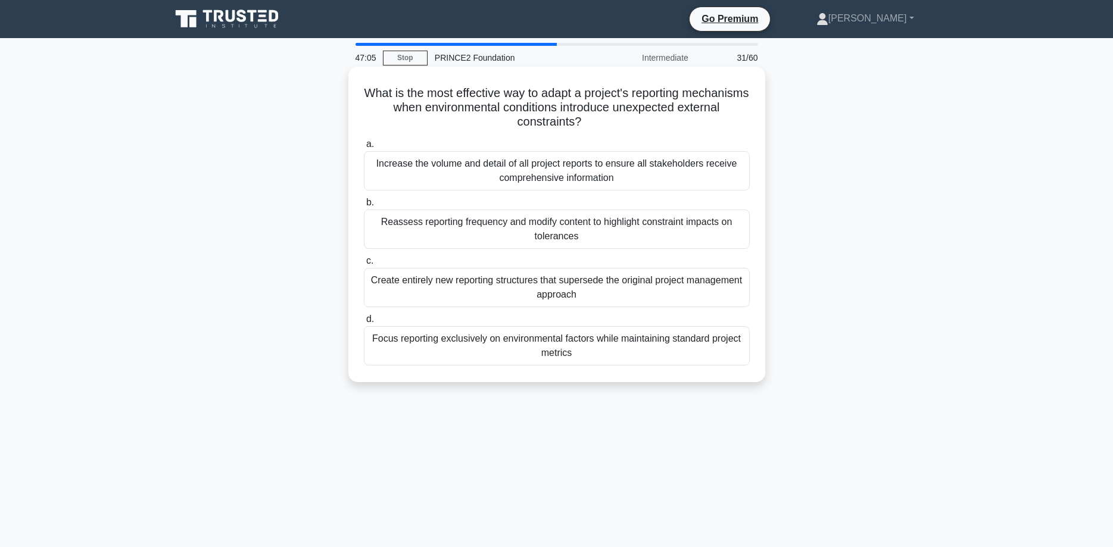
click at [587, 227] on div "Reassess reporting frequency and modify content to highlight constraint impacts…" at bounding box center [557, 229] width 386 height 39
click at [364, 207] on input "b. Reassess reporting frequency and modify content to highlight constraint impa…" at bounding box center [364, 203] width 0 height 8
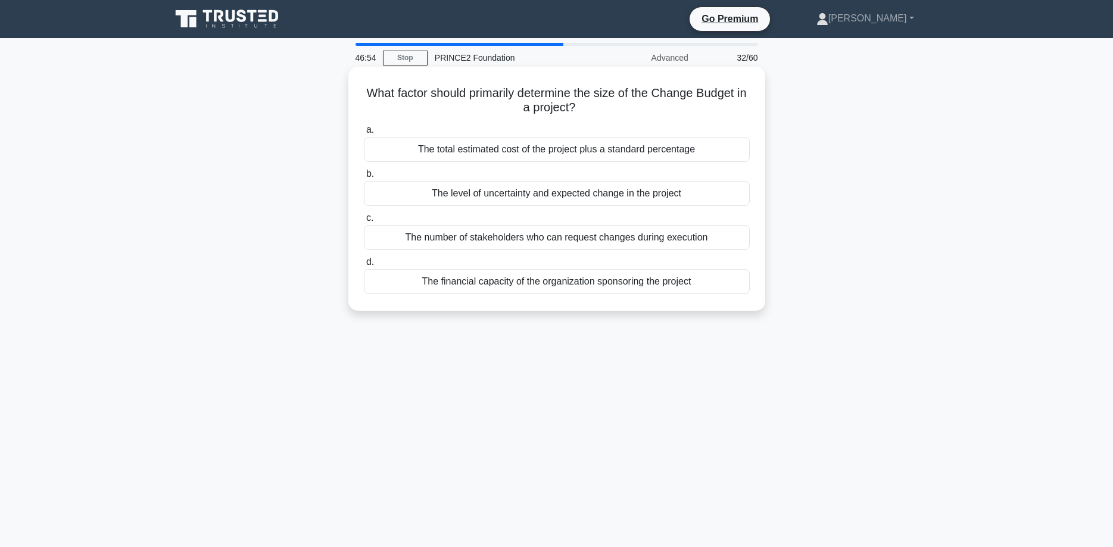
click at [579, 192] on div "The level of uncertainty and expected change in the project" at bounding box center [557, 193] width 386 height 25
click at [364, 178] on input "b. The level of uncertainty and expected change in the project" at bounding box center [364, 174] width 0 height 8
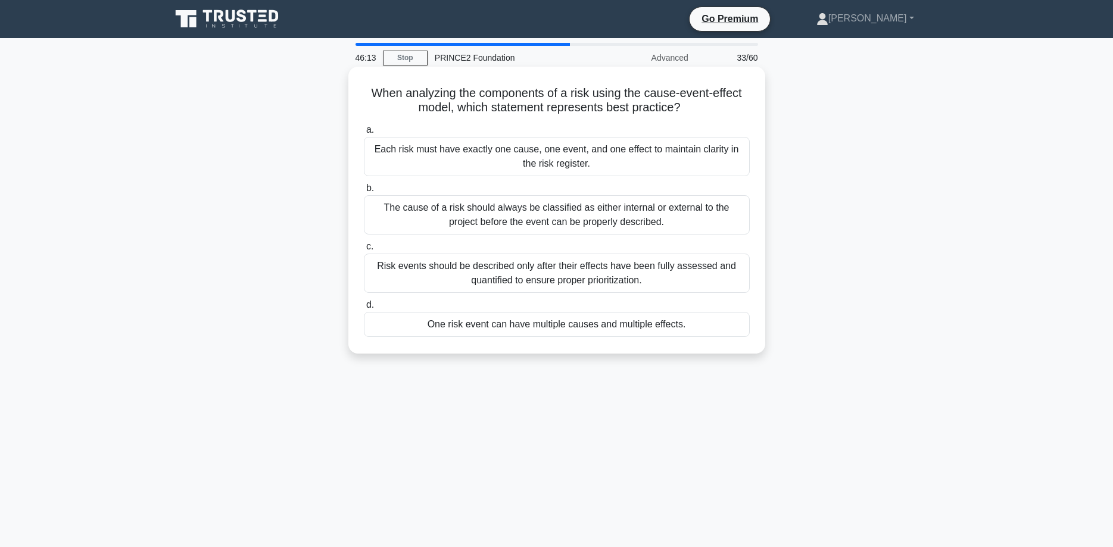
click at [575, 326] on div "One risk event can have multiple causes and multiple effects." at bounding box center [557, 324] width 386 height 25
click at [364, 309] on input "d. One risk event can have multiple causes and multiple effects." at bounding box center [364, 305] width 0 height 8
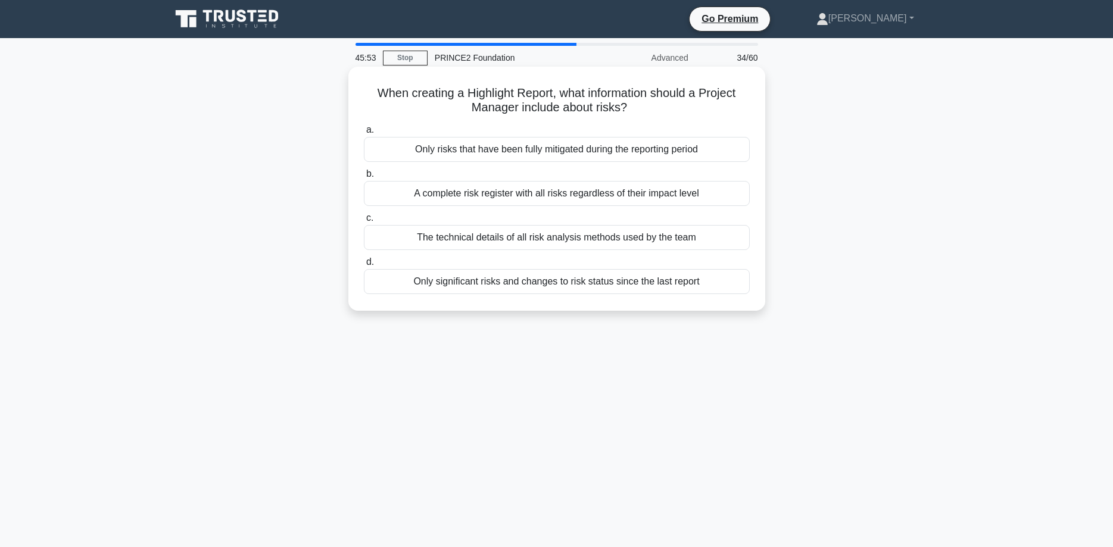
click at [564, 284] on div "Only significant risks and changes to risk status since the last report" at bounding box center [557, 281] width 386 height 25
click at [364, 266] on input "d. Only significant risks and changes to risk status since the last report" at bounding box center [364, 263] width 0 height 8
click at [651, 241] on div "They should be reviewed and potentially updated throughout the project lifecycle" at bounding box center [557, 237] width 386 height 25
click at [364, 222] on input "c. They should be reviewed and potentially updated throughout the project lifec…" at bounding box center [364, 218] width 0 height 8
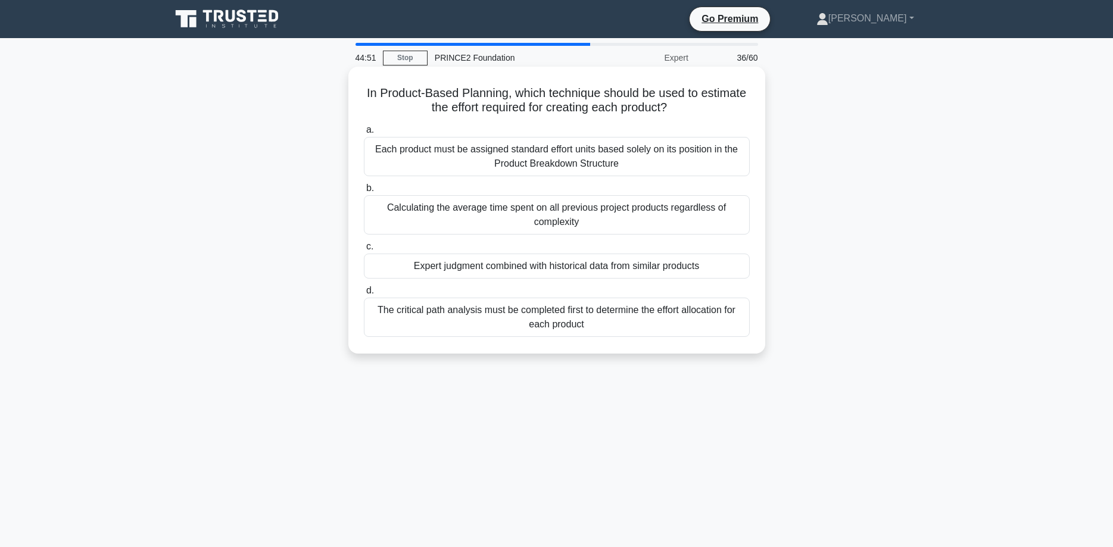
click at [631, 164] on div "Each product must be assigned standard effort units based solely on its positio…" at bounding box center [557, 156] width 386 height 39
click at [364, 134] on input "a. Each product must be assigned standard effort units based solely on its posi…" at bounding box center [364, 130] width 0 height 8
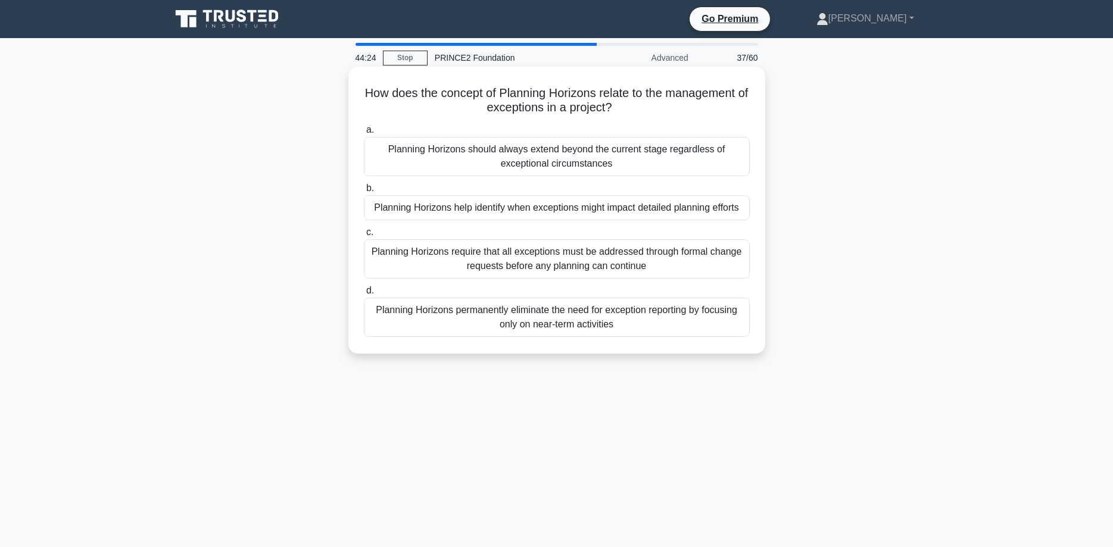
click at [633, 209] on div "Planning Horizons help identify when exceptions might impact detailed planning …" at bounding box center [557, 207] width 386 height 25
click at [364, 192] on input "b. Planning Horizons help identify when exceptions might impact detailed planni…" at bounding box center [364, 189] width 0 height 8
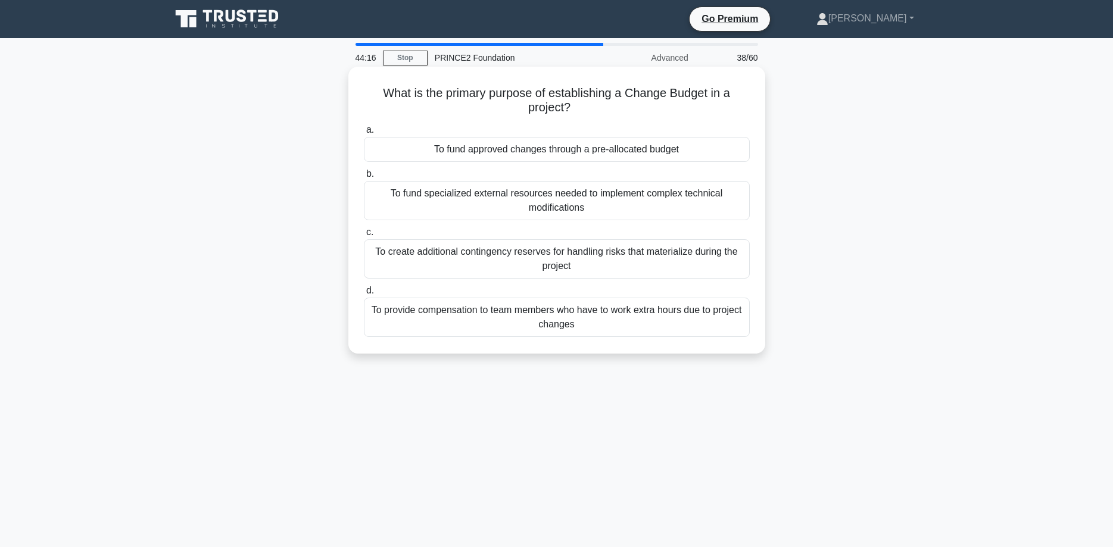
click at [712, 154] on div "To fund approved changes through a pre-allocated budget" at bounding box center [557, 149] width 386 height 25
click at [364, 134] on input "a. To fund approved changes through a pre-allocated budget" at bounding box center [364, 130] width 0 height 8
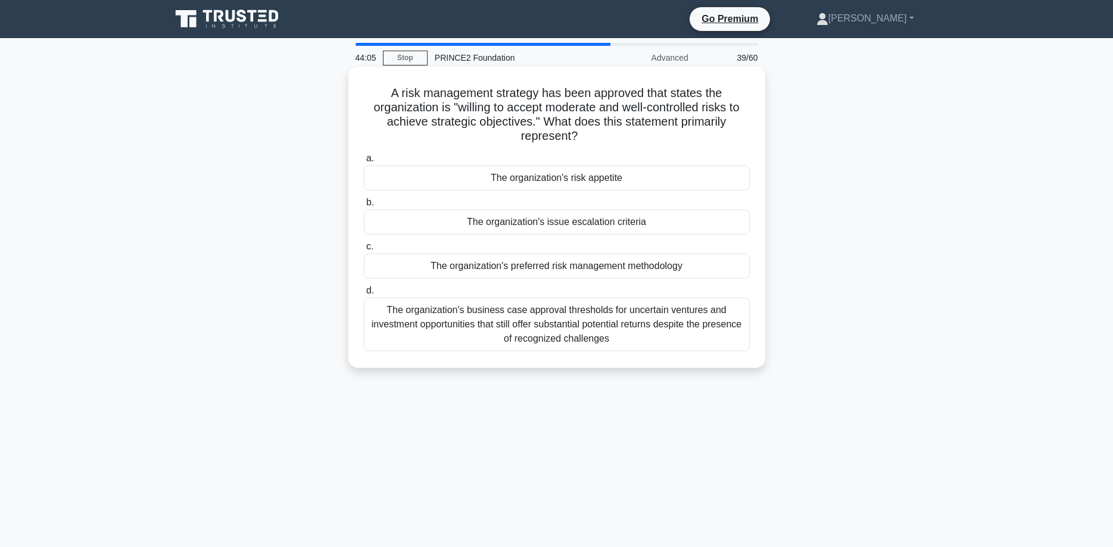
click at [611, 182] on div "The organization's risk appetite" at bounding box center [557, 178] width 386 height 25
click at [364, 163] on input "a. The organization's risk appetite" at bounding box center [364, 159] width 0 height 8
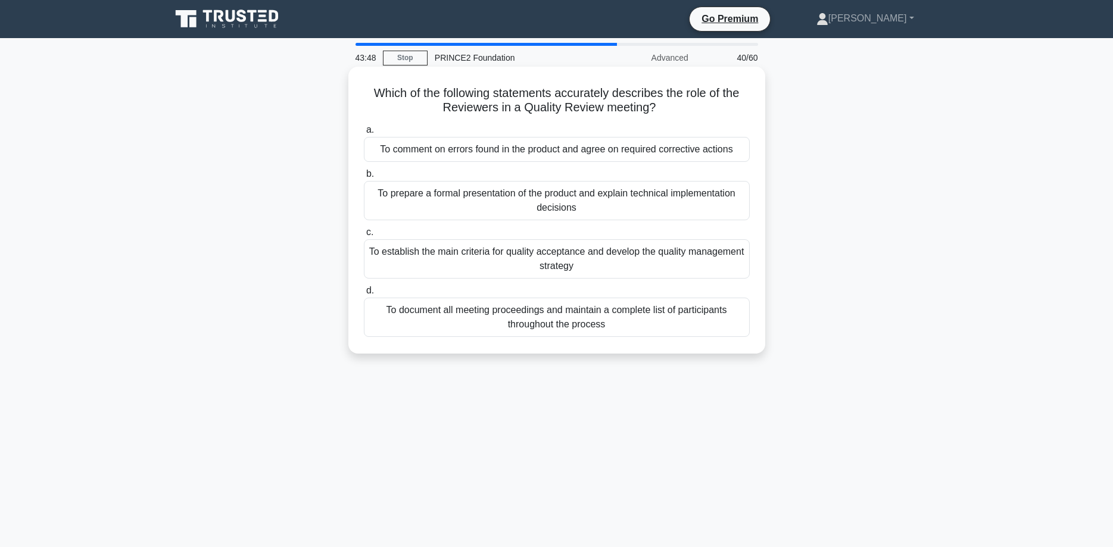
click at [630, 154] on div "To comment on errors found in the product and agree on required corrective acti…" at bounding box center [557, 149] width 386 height 25
click at [364, 134] on input "a. To comment on errors found in the product and agree on required corrective a…" at bounding box center [364, 130] width 0 height 8
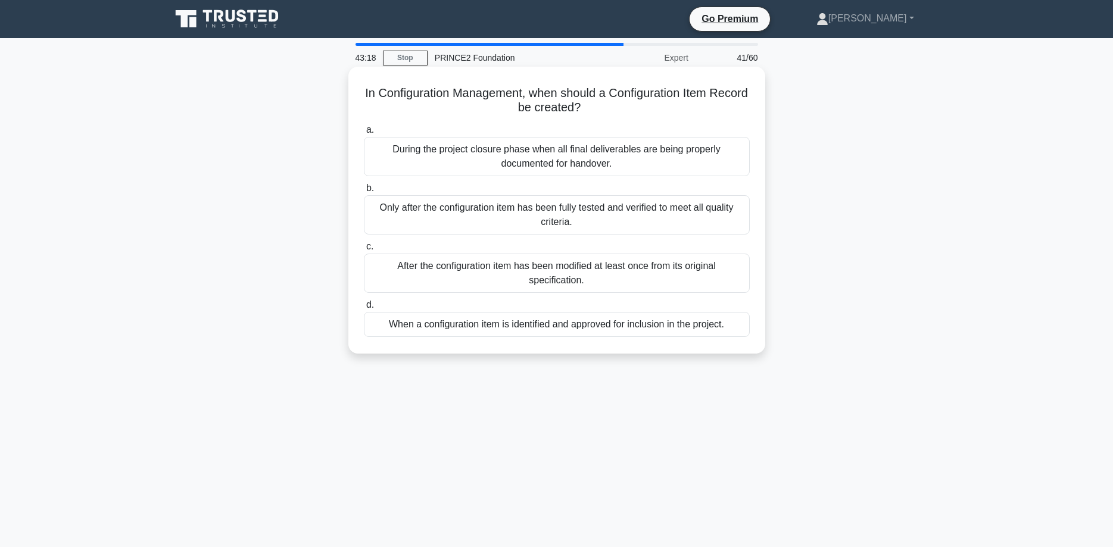
click at [639, 281] on div "After the configuration item has been modified at least once from its original …" at bounding box center [557, 273] width 386 height 39
click at [364, 251] on input "c. After the configuration item has been modified at least once from its origin…" at bounding box center [364, 247] width 0 height 8
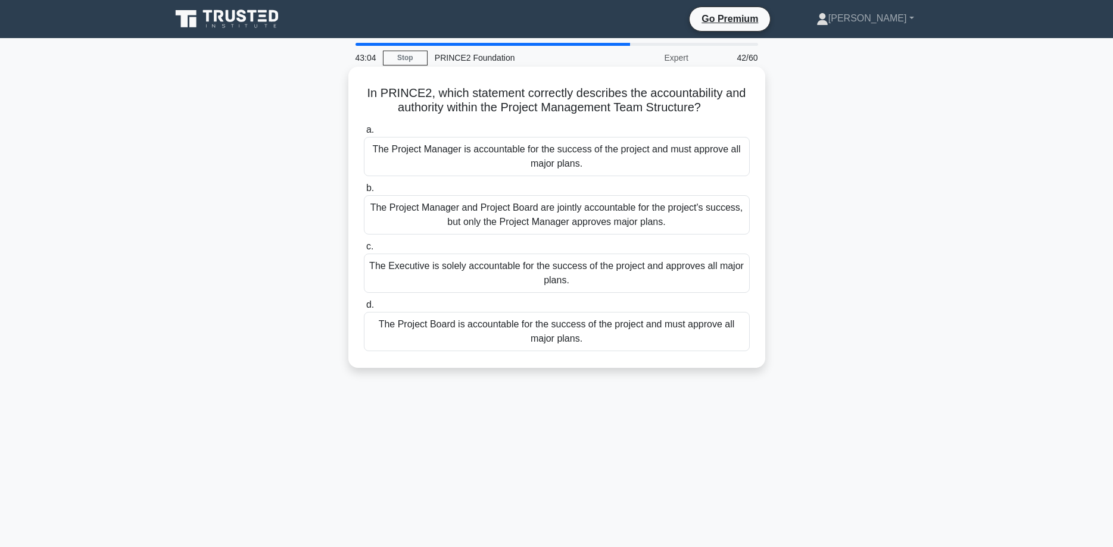
click at [577, 273] on div "The Executive is solely accountable for the success of the project and approves…" at bounding box center [557, 273] width 386 height 39
click at [364, 251] on input "c. The Executive is solely accountable for the success of the project and appro…" at bounding box center [364, 247] width 0 height 8
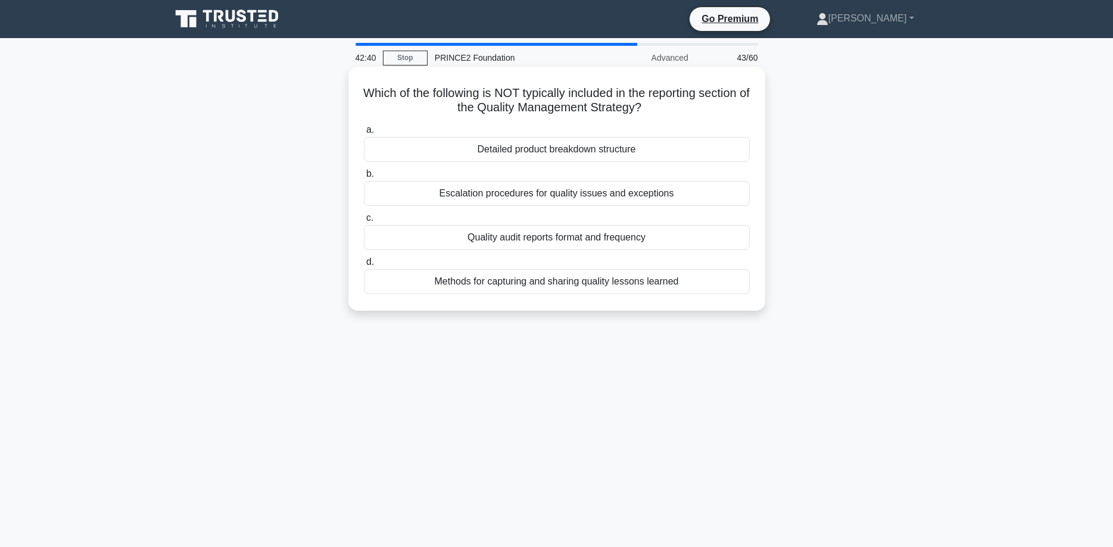
click at [524, 150] on div "Detailed product breakdown structure" at bounding box center [557, 149] width 386 height 25
click at [364, 134] on input "a. Detailed product breakdown structure" at bounding box center [364, 130] width 0 height 8
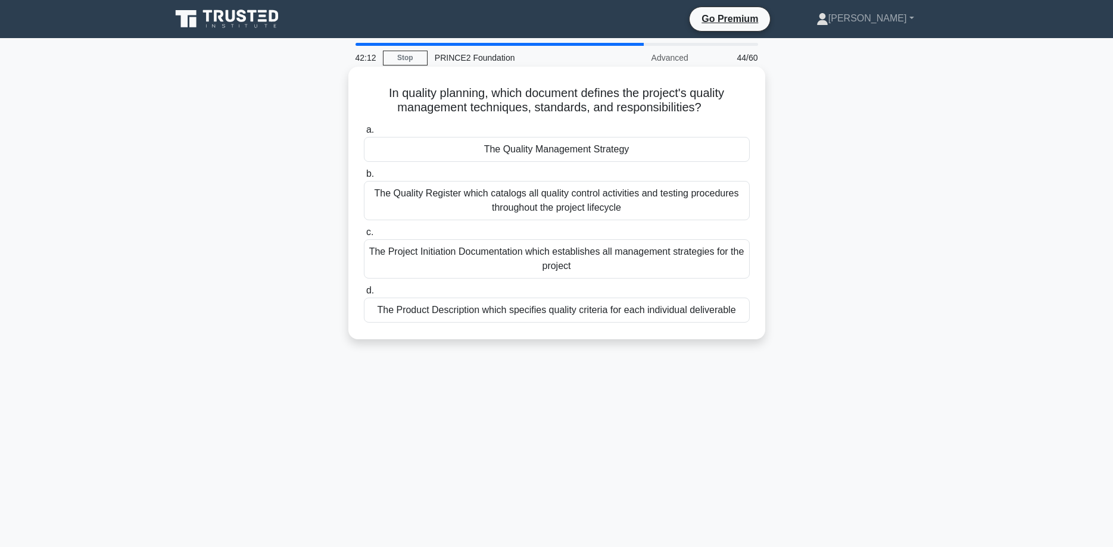
click at [512, 145] on div "The Quality Management Strategy" at bounding box center [557, 149] width 386 height 25
click at [364, 134] on input "a. The Quality Management Strategy" at bounding box center [364, 130] width 0 height 8
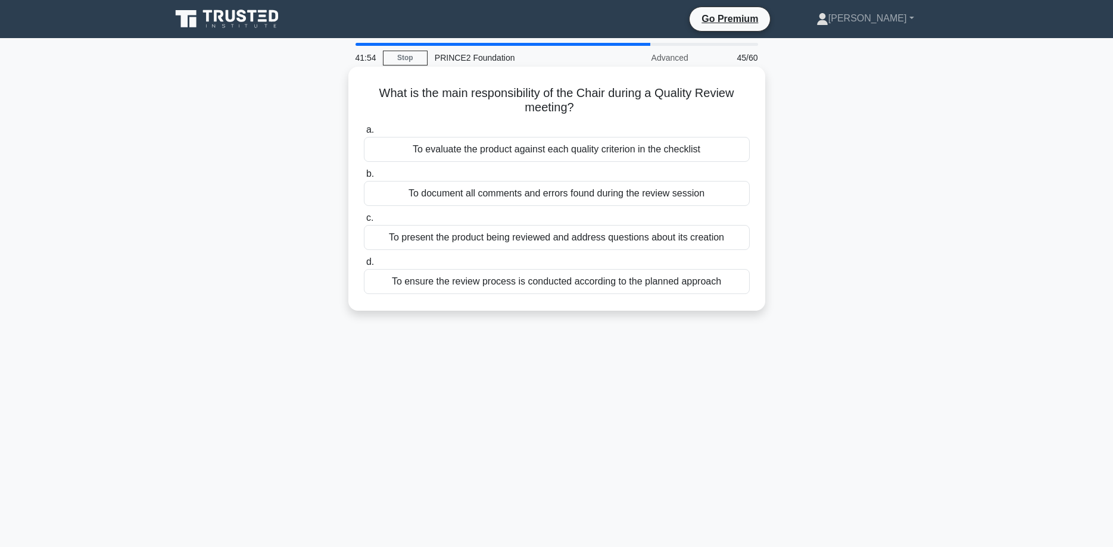
click at [706, 246] on div "To present the product being reviewed and address questions about its creation" at bounding box center [557, 237] width 386 height 25
click at [364, 222] on input "c. To present the product being reviewed and address questions about its creati…" at bounding box center [364, 218] width 0 height 8
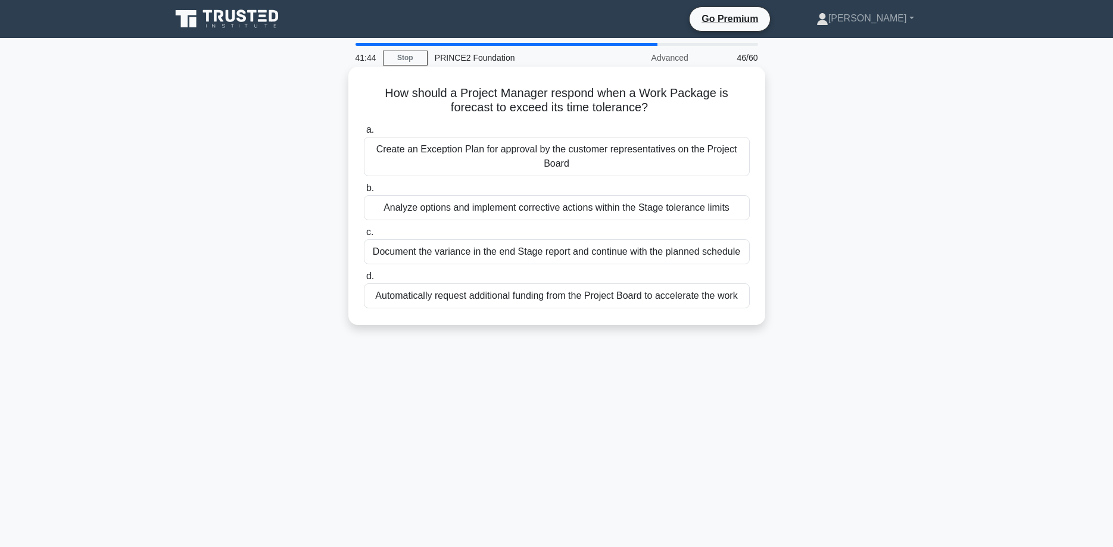
click at [657, 169] on div "Create an Exception Plan for approval by the customer representatives on the Pr…" at bounding box center [557, 156] width 386 height 39
click at [364, 134] on input "a. Create an Exception Plan for approval by the customer representatives on the…" at bounding box center [364, 130] width 0 height 8
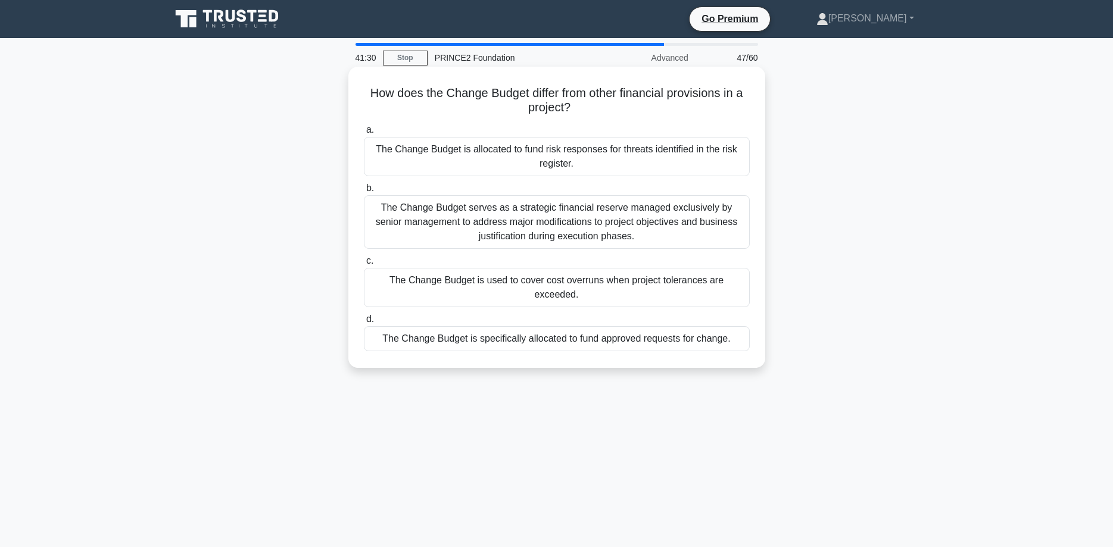
click at [678, 168] on div "The Change Budget is allocated to fund risk responses for threats identified in…" at bounding box center [557, 156] width 386 height 39
click at [364, 134] on input "a. The Change Budget is allocated to fund risk responses for threats identified…" at bounding box center [364, 130] width 0 height 8
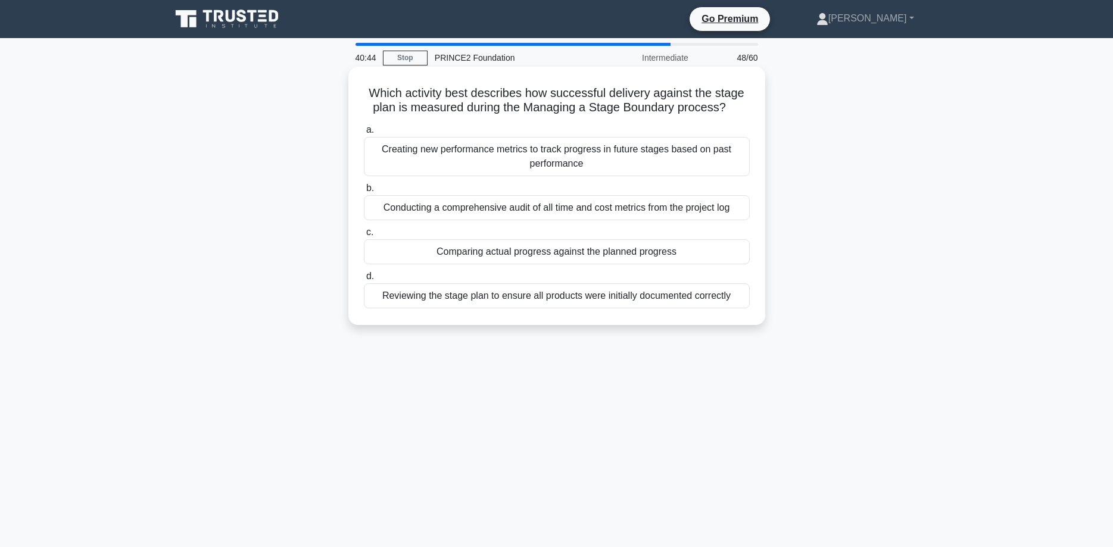
click at [622, 263] on div "Comparing actual progress against the planned progress" at bounding box center [557, 251] width 386 height 25
click at [364, 237] on input "c. Comparing actual progress against the planned progress" at bounding box center [364, 233] width 0 height 8
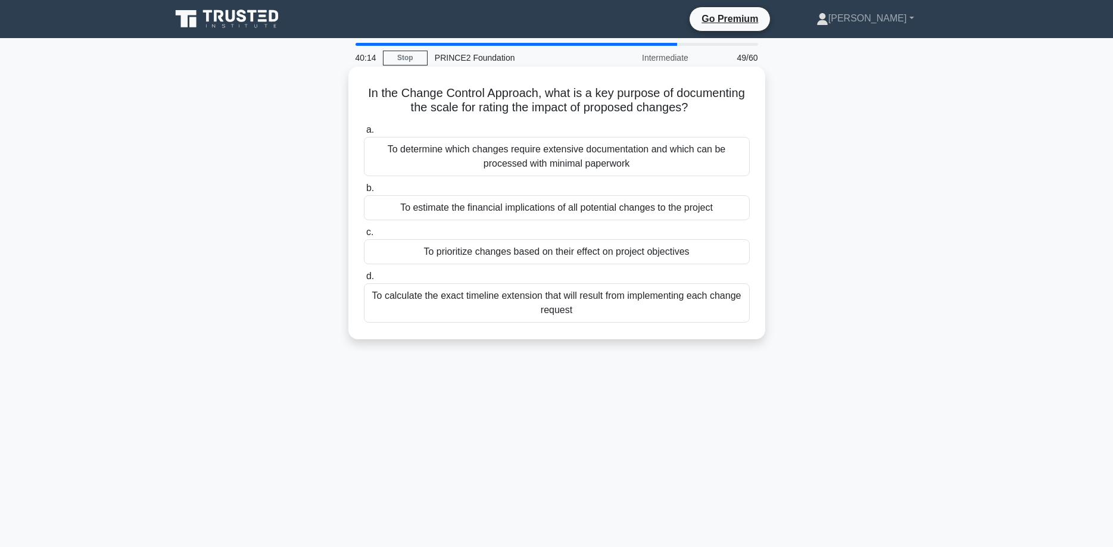
click at [638, 256] on div "To prioritize changes based on their effect on project objectives" at bounding box center [557, 251] width 386 height 25
click at [364, 237] on input "c. To prioritize changes based on their effect on project objectives" at bounding box center [364, 233] width 0 height 8
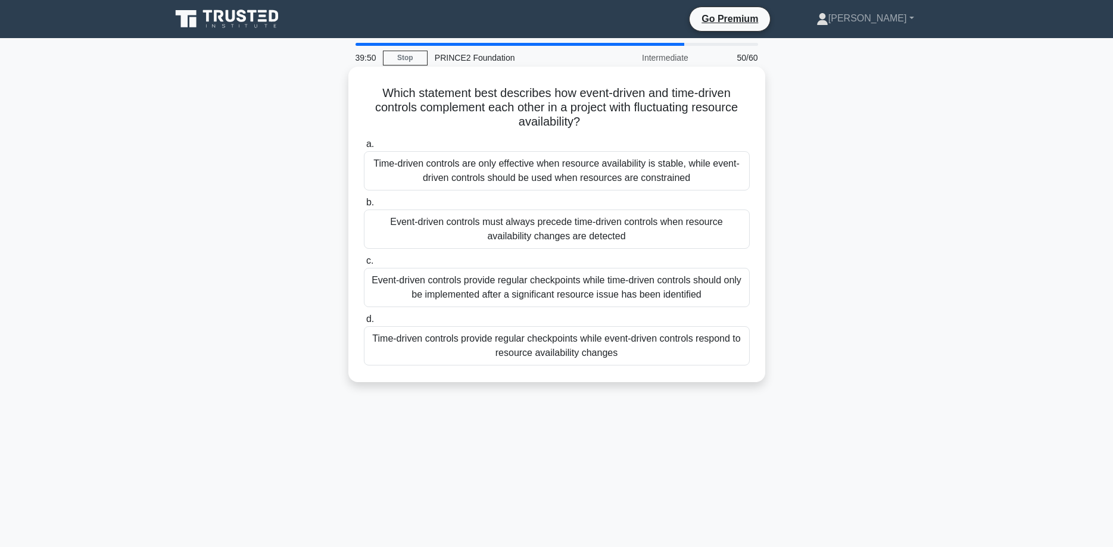
click at [682, 351] on div "Time-driven controls provide regular checkpoints while event-driven controls re…" at bounding box center [557, 345] width 386 height 39
click at [364, 323] on input "d. Time-driven controls provide regular checkpoints while event-driven controls…" at bounding box center [364, 320] width 0 height 8
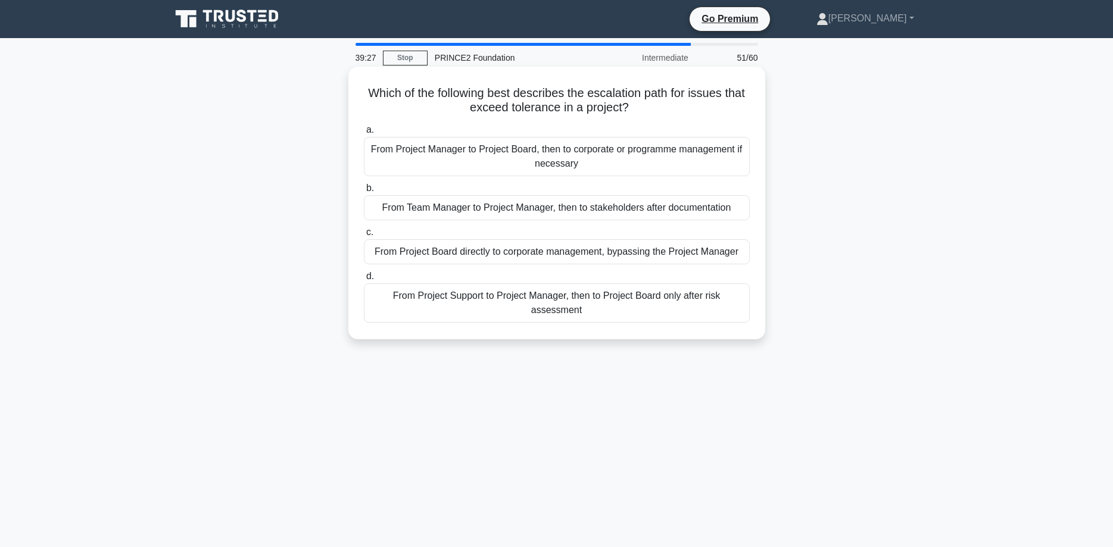
click at [723, 164] on div "From Project Manager to Project Board, then to corporate or programme managemen…" at bounding box center [557, 156] width 386 height 39
click at [364, 134] on input "a. From Project Manager to Project Board, then to corporate or programme manage…" at bounding box center [364, 130] width 0 height 8
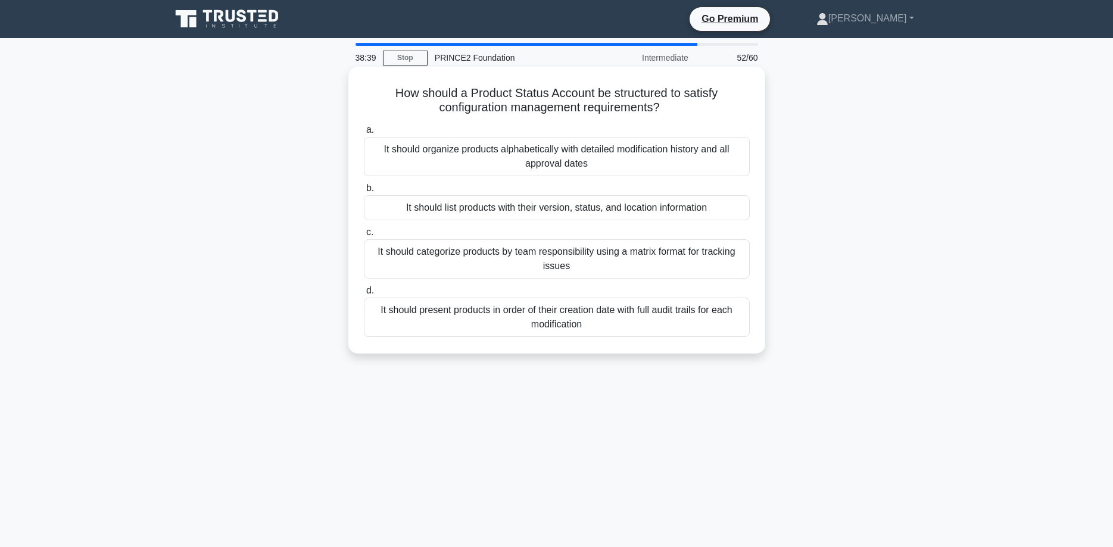
click at [621, 213] on div "It should list products with their version, status, and location information" at bounding box center [557, 207] width 386 height 25
click at [364, 192] on input "b. It should list products with their version, status, and location information" at bounding box center [364, 189] width 0 height 8
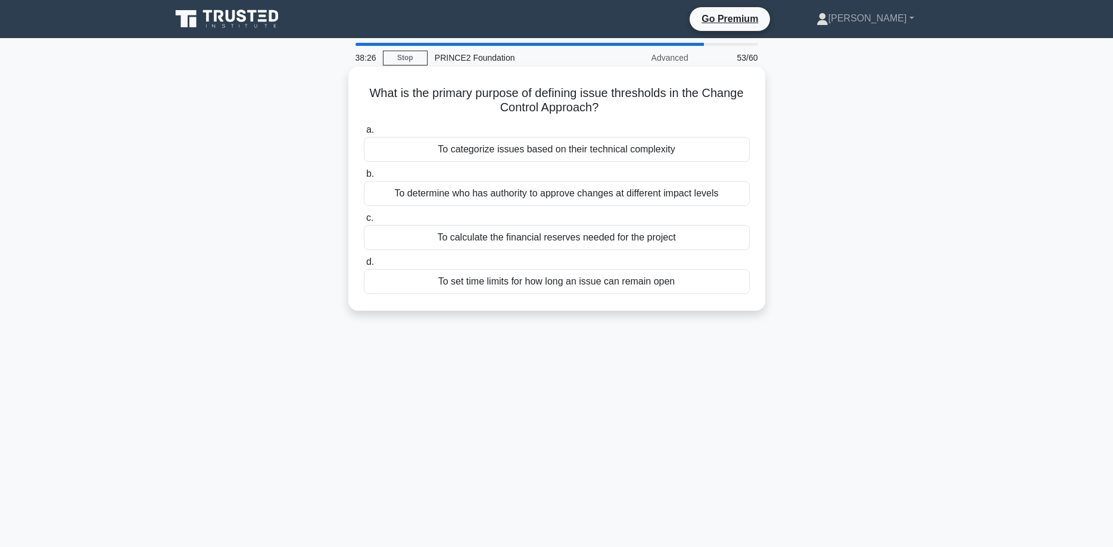
click at [625, 198] on div "To determine who has authority to approve changes at different impact levels" at bounding box center [557, 193] width 386 height 25
click at [364, 178] on input "b. To determine who has authority to approve changes at different impact levels" at bounding box center [364, 174] width 0 height 8
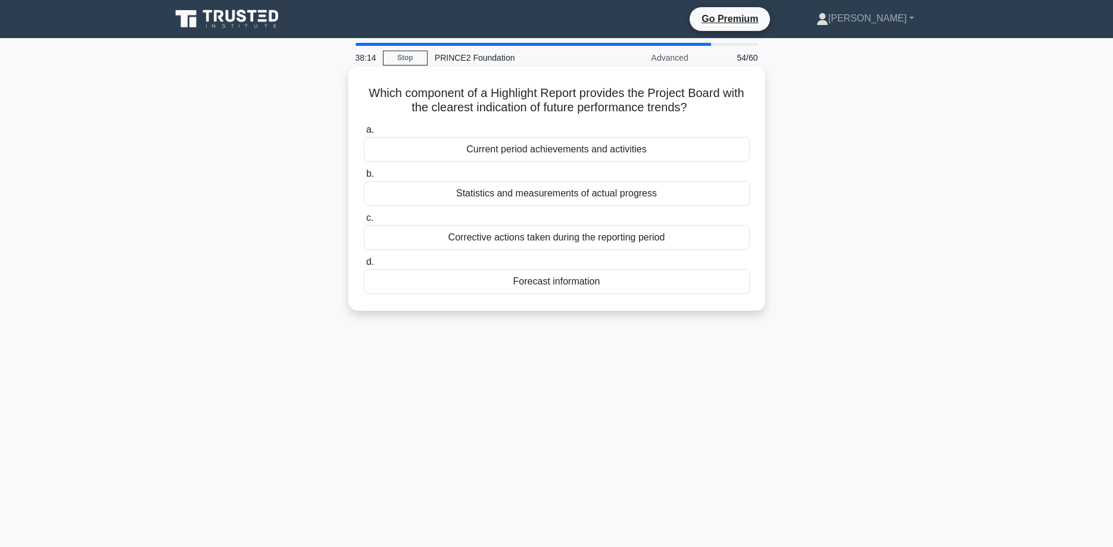
click at [606, 198] on div "Statistics and measurements of actual progress" at bounding box center [557, 193] width 386 height 25
click at [364, 178] on input "b. Statistics and measurements of actual progress" at bounding box center [364, 174] width 0 height 8
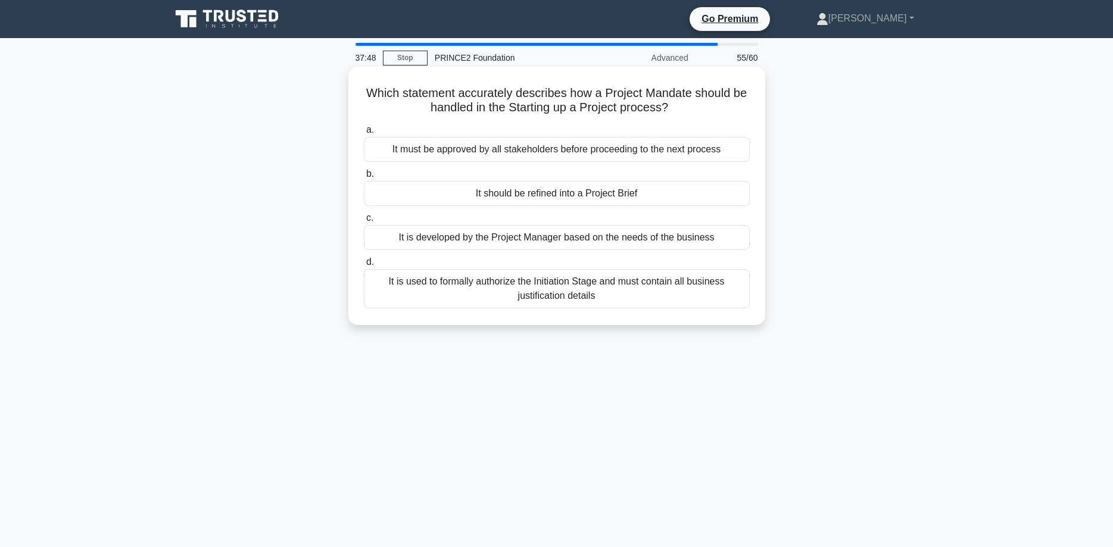
click at [608, 295] on div "It is used to formally authorize the Initiation Stage and must contain all busi…" at bounding box center [557, 288] width 386 height 39
click at [364, 266] on input "d. It is used to formally authorize the Initiation Stage and must contain all b…" at bounding box center [364, 263] width 0 height 8
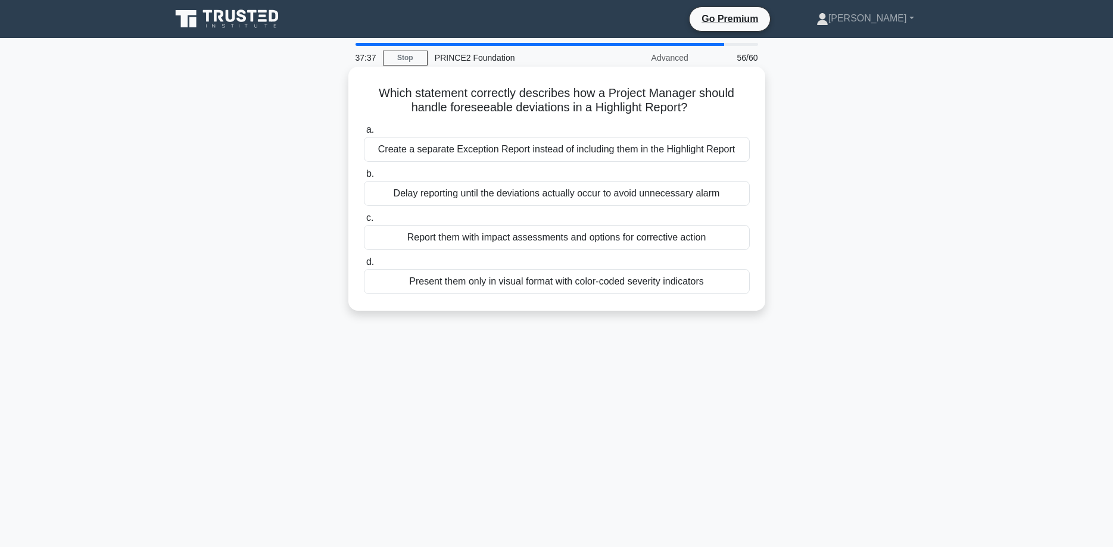
click at [627, 236] on div "Report them with impact assessments and options for corrective action" at bounding box center [557, 237] width 386 height 25
click at [364, 222] on input "c. Report them with impact assessments and options for corrective action" at bounding box center [364, 218] width 0 height 8
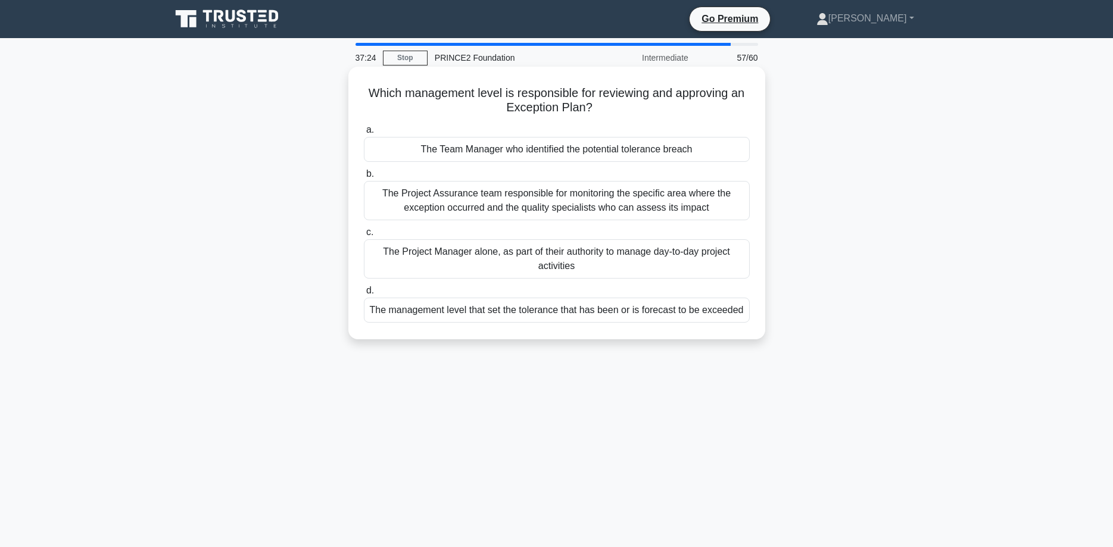
click at [618, 268] on div "The Project Manager alone, as part of their authority to manage day-to-day proj…" at bounding box center [557, 258] width 386 height 39
click at [364, 237] on input "c. The Project Manager alone, as part of their authority to manage day-to-day p…" at bounding box center [364, 233] width 0 height 8
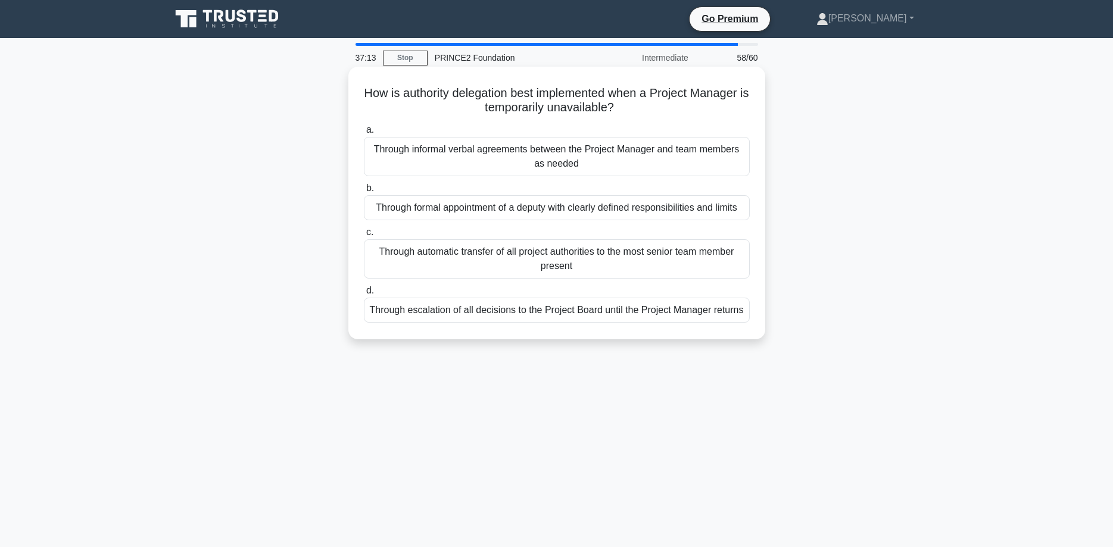
click at [589, 210] on div "Through formal appointment of a deputy with clearly defined responsibilities an…" at bounding box center [557, 207] width 386 height 25
click at [364, 192] on input "b. Through formal appointment of a deputy with clearly defined responsibilities…" at bounding box center [364, 189] width 0 height 8
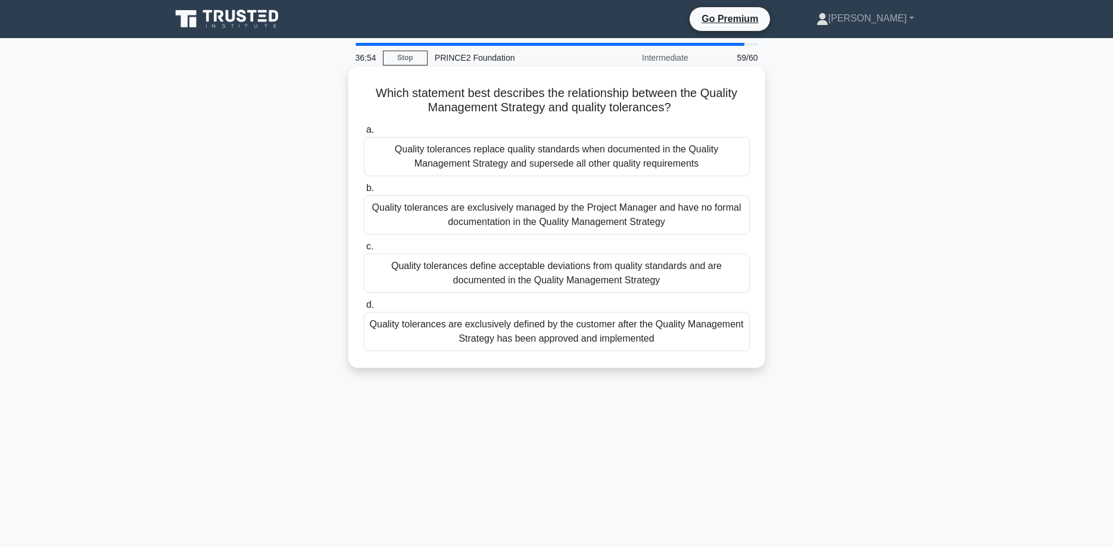
click at [683, 275] on div "Quality tolerances define acceptable deviations from quality standards and are …" at bounding box center [557, 273] width 386 height 39
click at [364, 251] on input "c. Quality tolerances define acceptable deviations from quality standards and a…" at bounding box center [364, 247] width 0 height 8
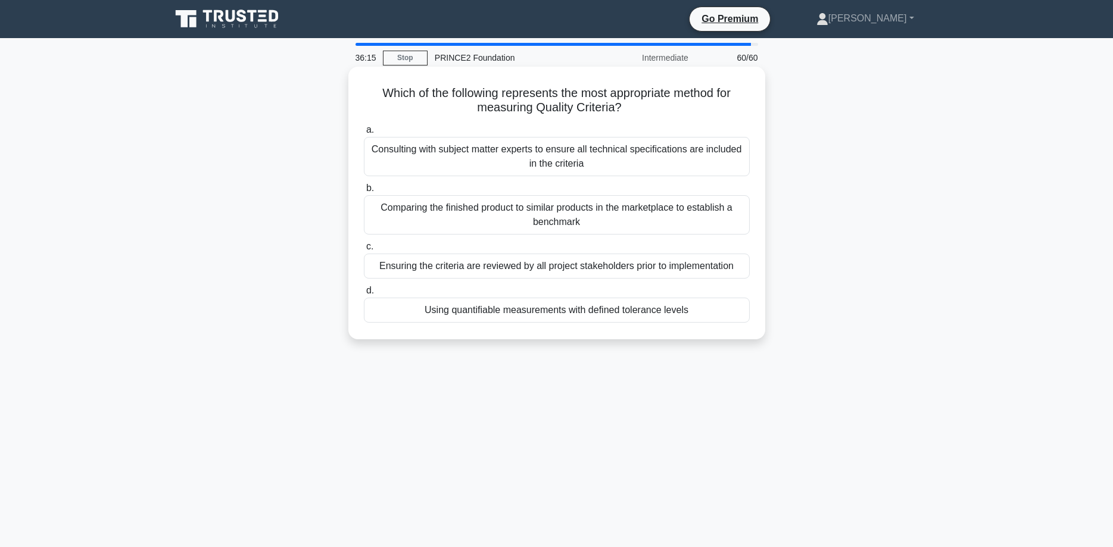
click at [560, 310] on div "Using quantifiable measurements with defined tolerance levels" at bounding box center [557, 310] width 386 height 25
click at [364, 295] on input "d. Using quantifiable measurements with defined tolerance levels" at bounding box center [364, 291] width 0 height 8
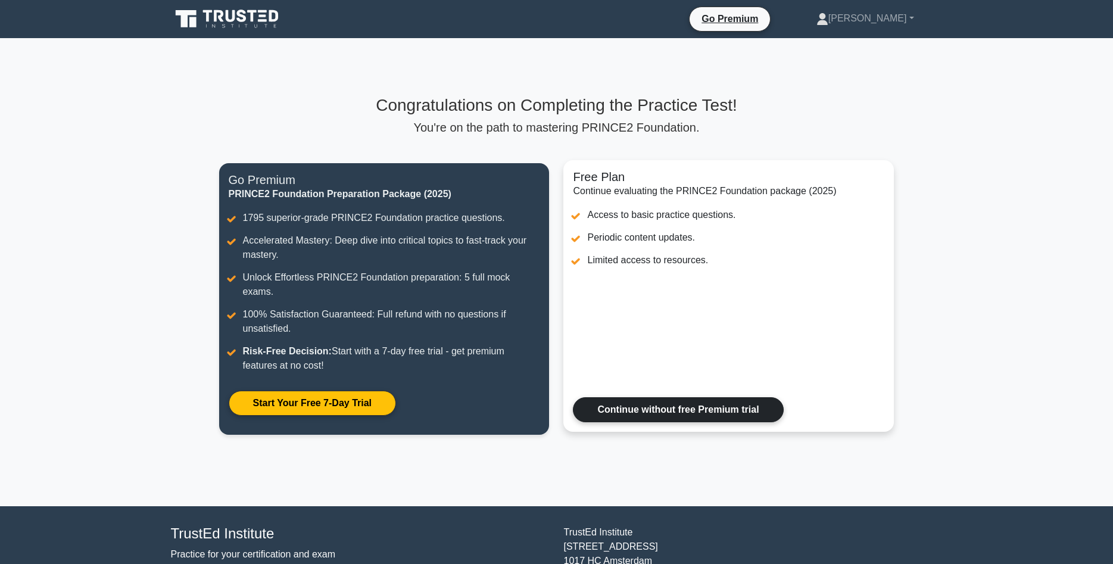
click at [671, 405] on link "Continue without free Premium trial" at bounding box center [678, 409] width 210 height 25
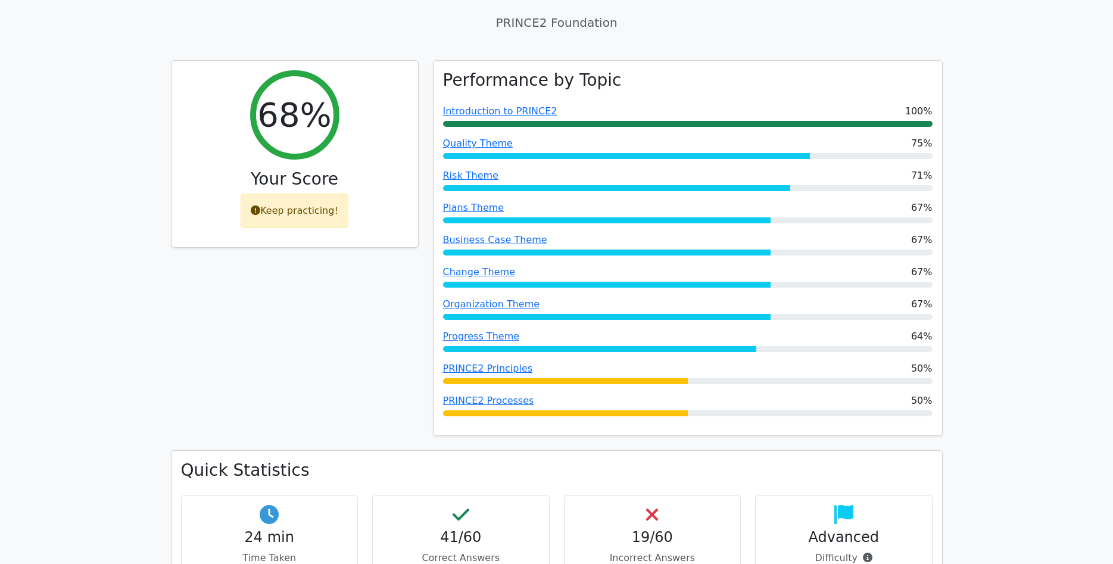
scroll to position [425, 0]
